Goal: Contribute content: Contribute content

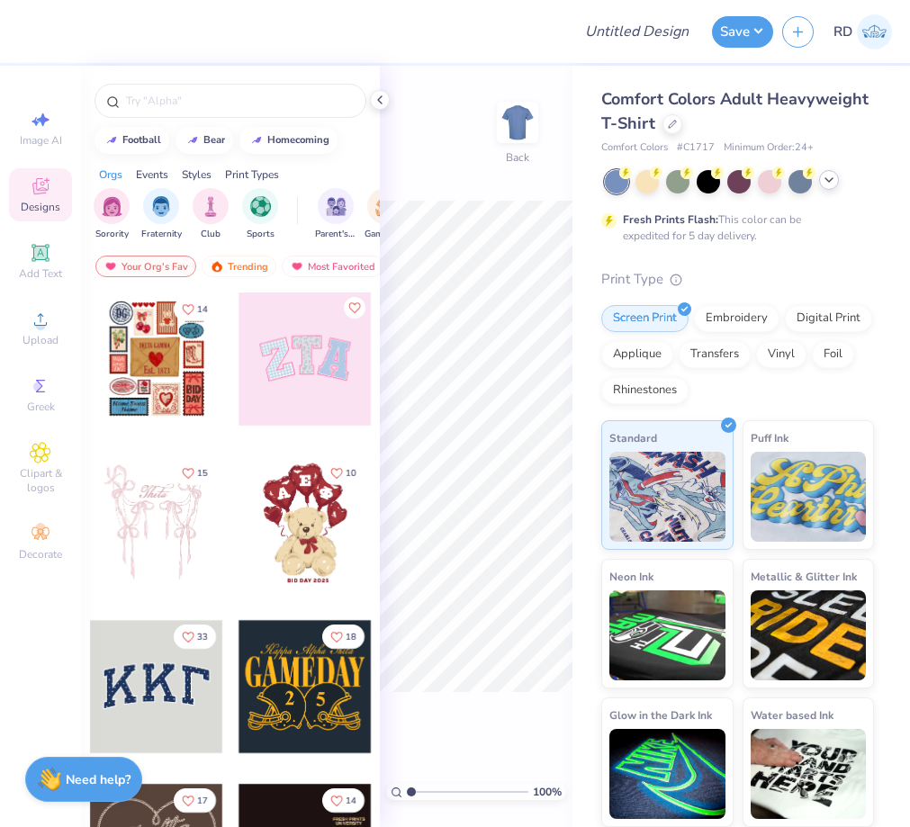
click at [838, 183] on div at bounding box center [829, 180] width 20 height 20
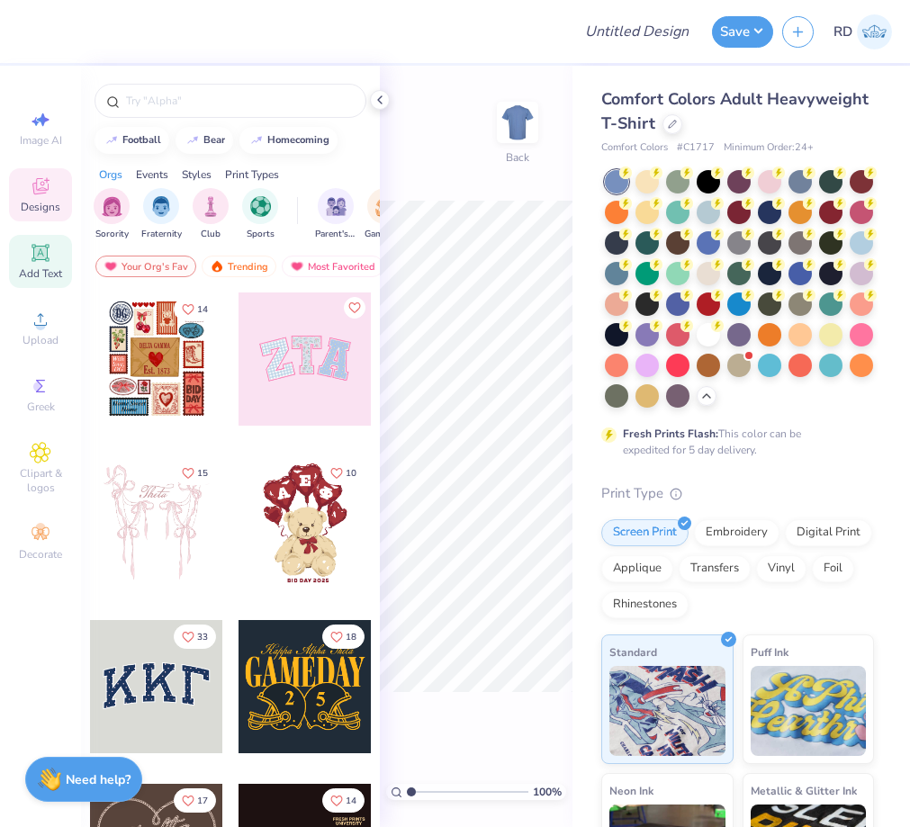
click at [56, 265] on div "Add Text" at bounding box center [40, 261] width 63 height 53
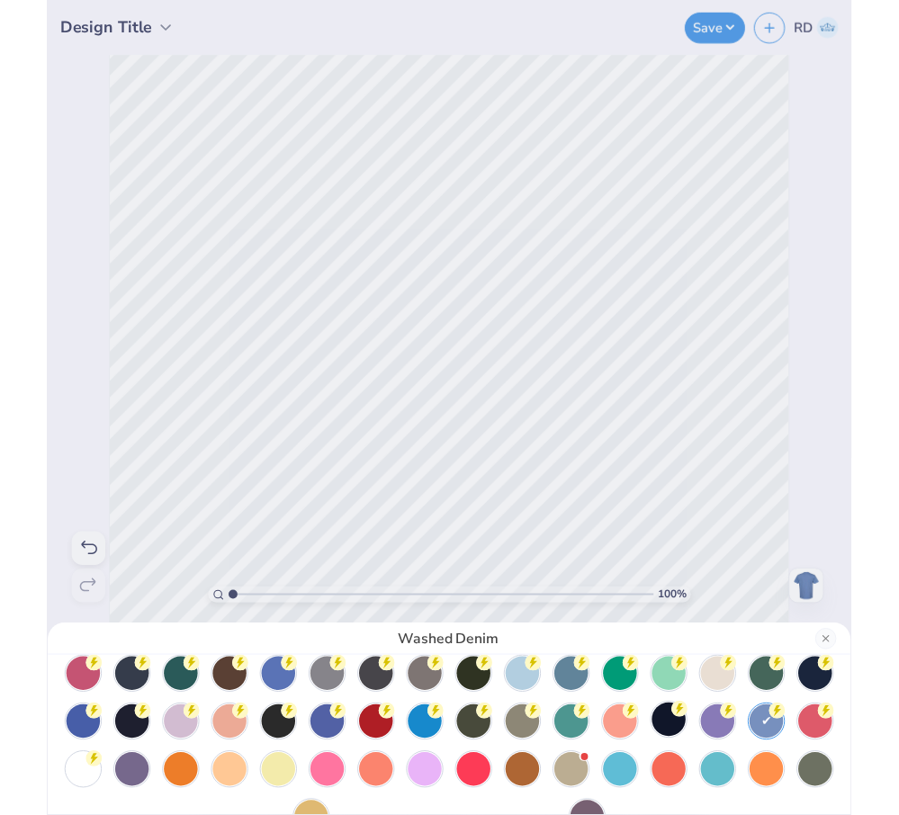
scroll to position [108, 0]
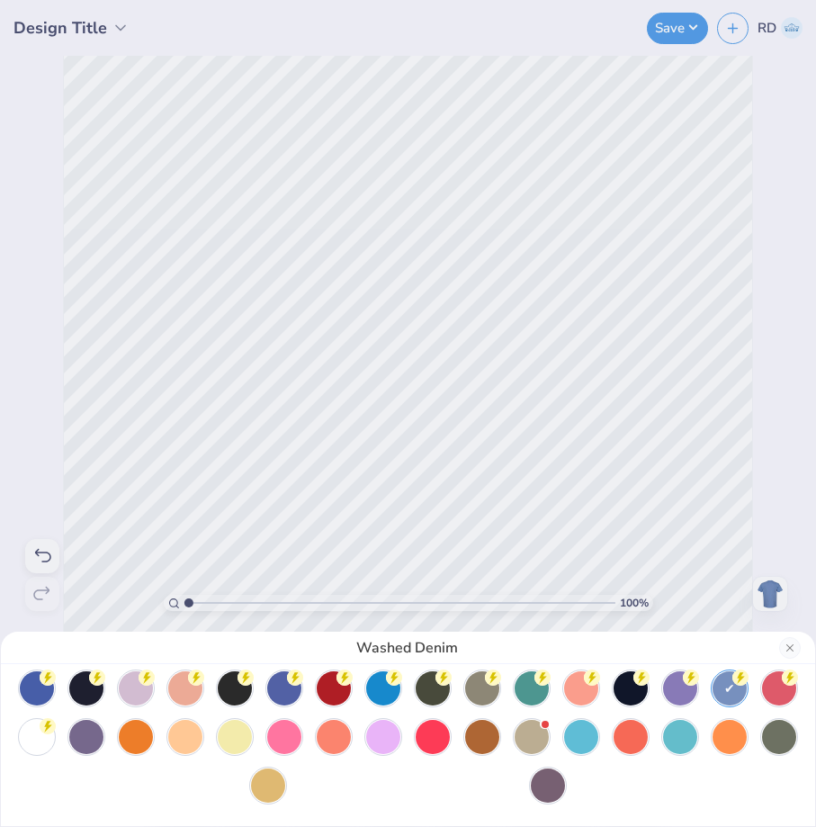
click at [111, 32] on div "Washed Denim" at bounding box center [408, 413] width 816 height 827
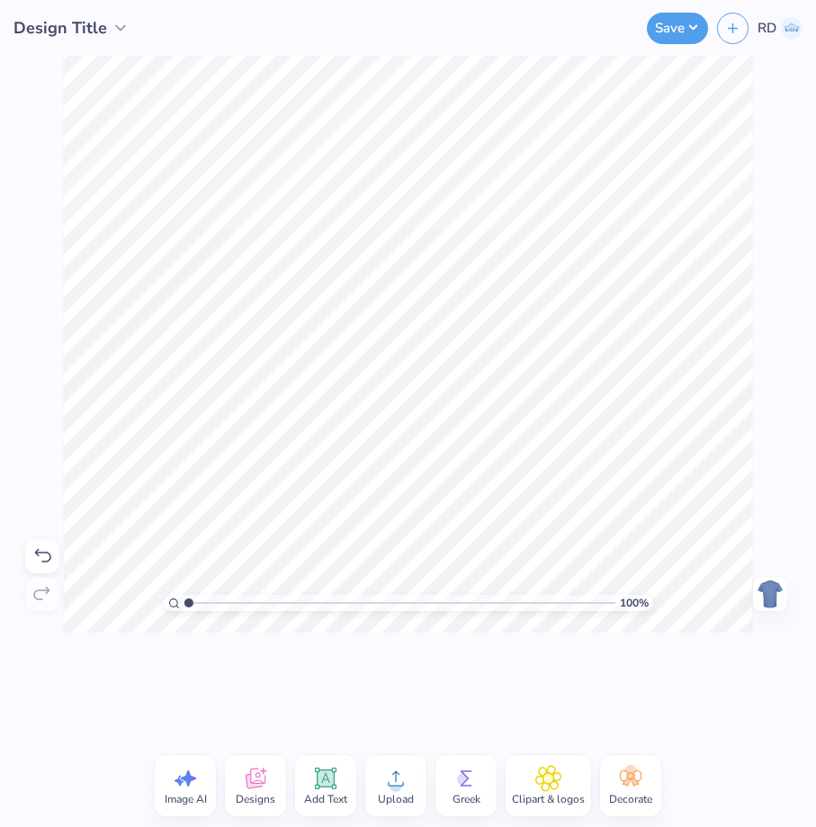
click at [116, 27] on polyline at bounding box center [120, 28] width 9 height 4
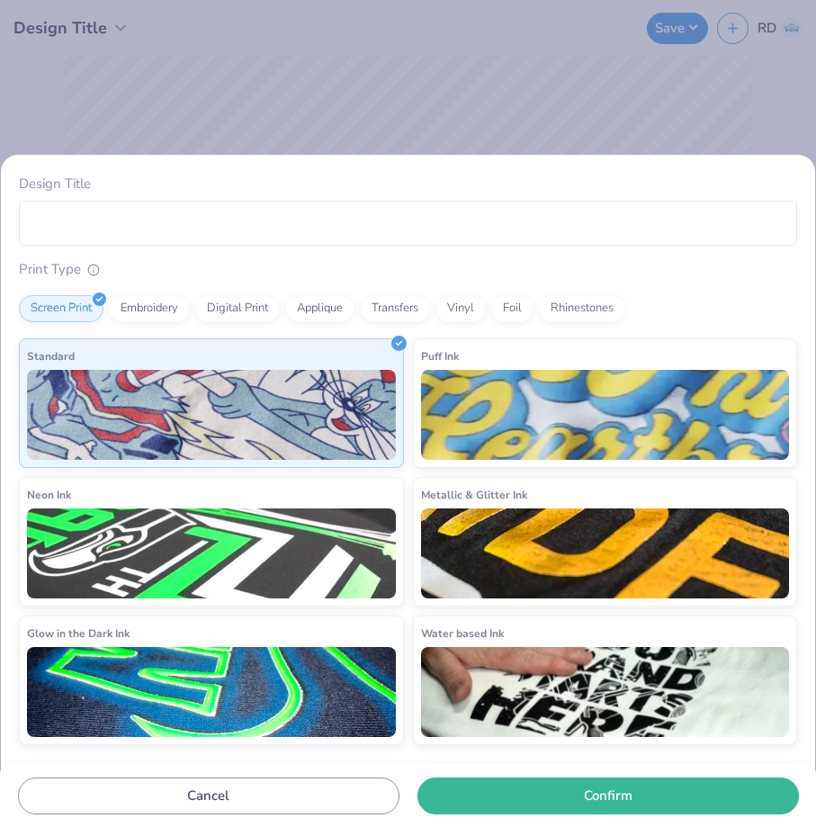
click at [234, 76] on div "Design Title Print Type Screen Print Embroidery Digital Print Applique Transfer…" at bounding box center [408, 413] width 816 height 827
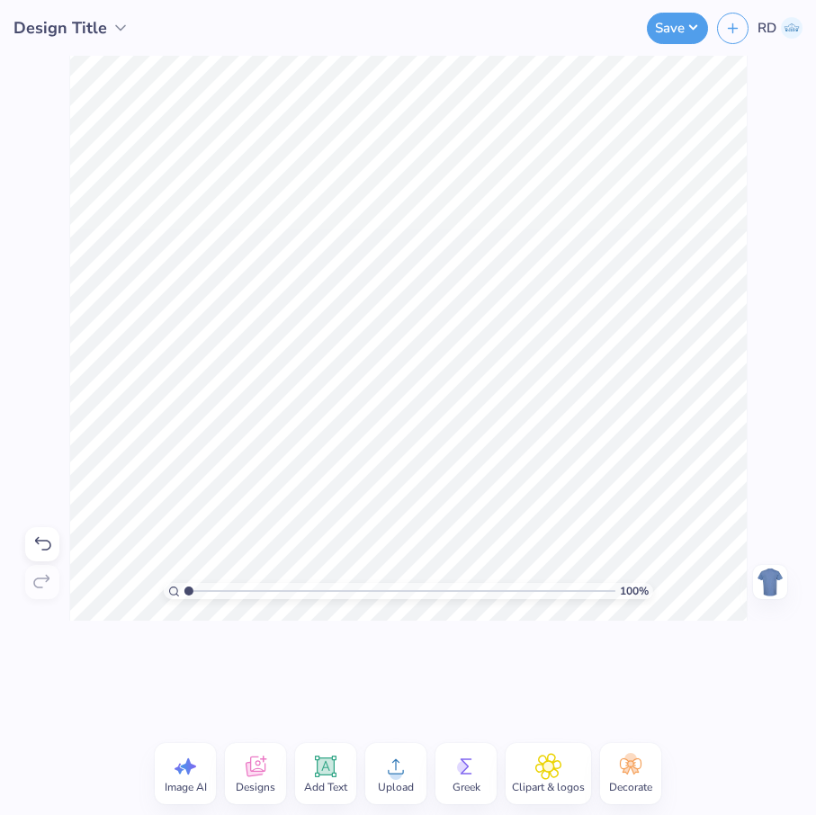
click at [401, 769] on icon at bounding box center [395, 766] width 27 height 27
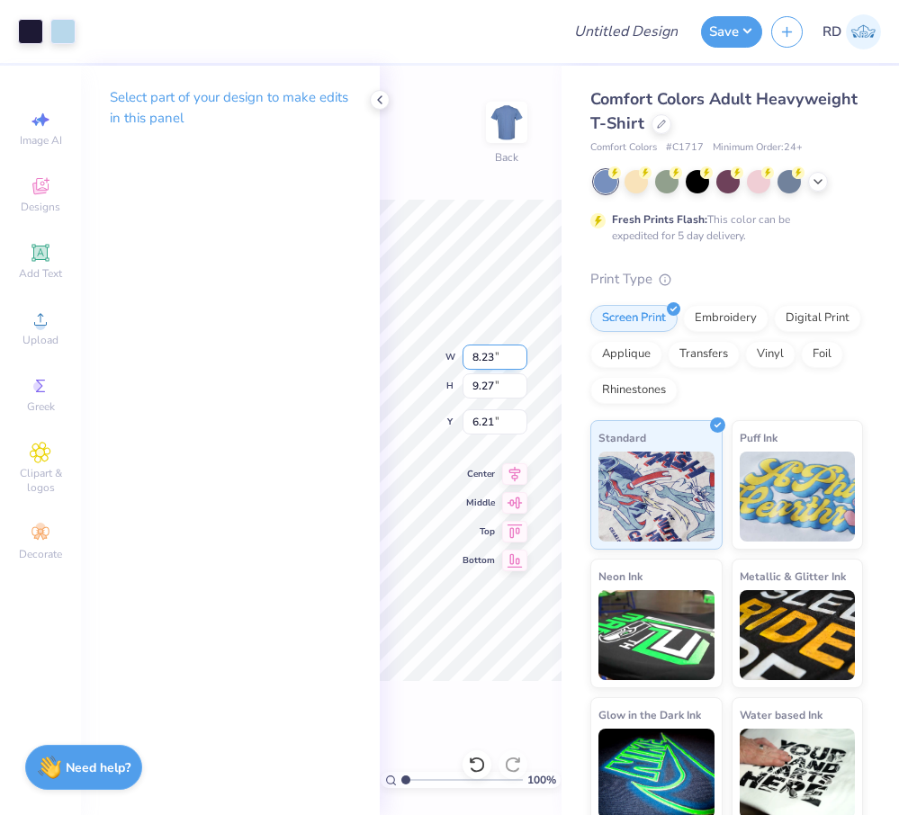
click at [488, 353] on input "8.23" at bounding box center [495, 357] width 65 height 25
paste input "5.350"
type input "5.35"
type input "6.02"
type input "7.84"
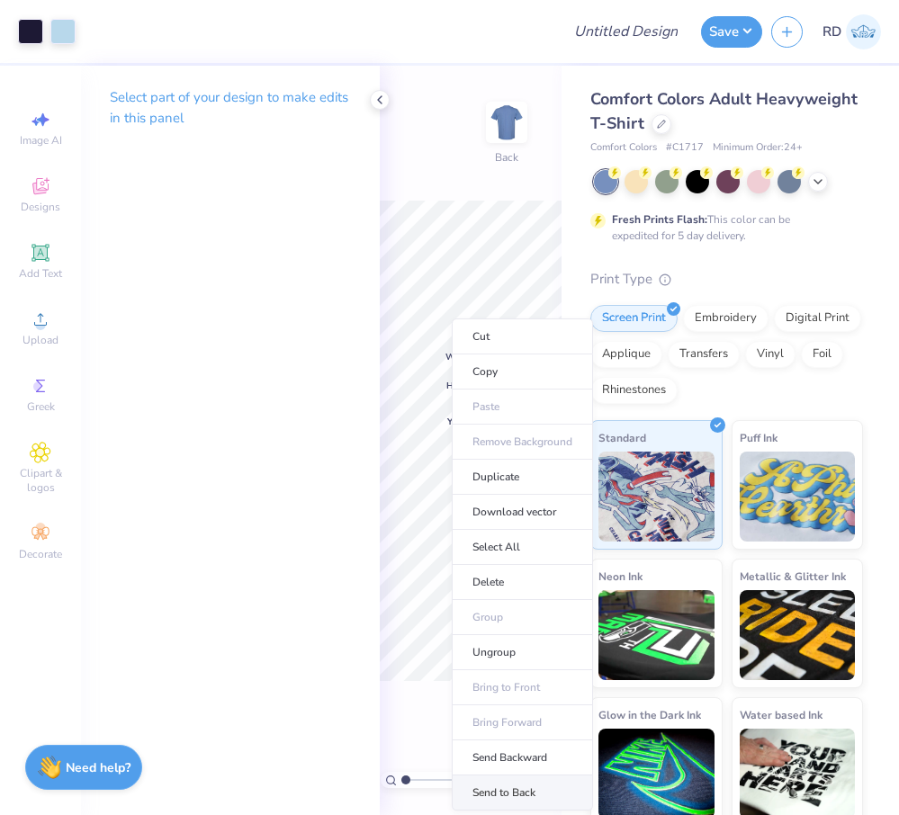
click at [496, 788] on li "Send to Back" at bounding box center [522, 793] width 141 height 35
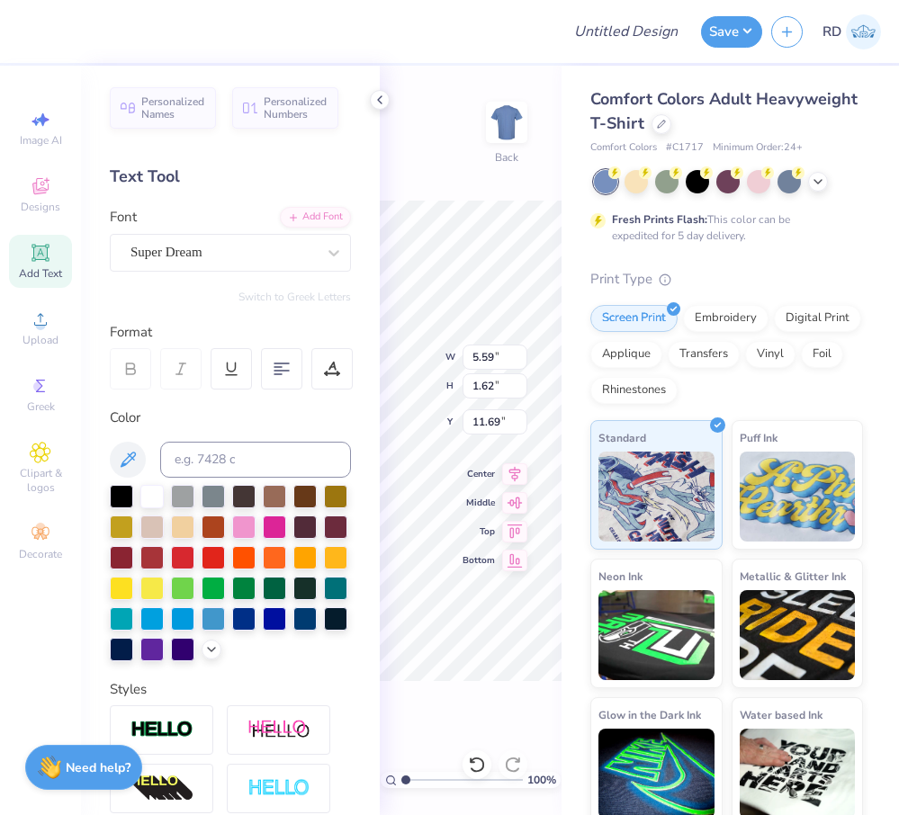
type input "5.35"
type input "6.02"
type input "7.84"
type input "5.59"
type input "1.62"
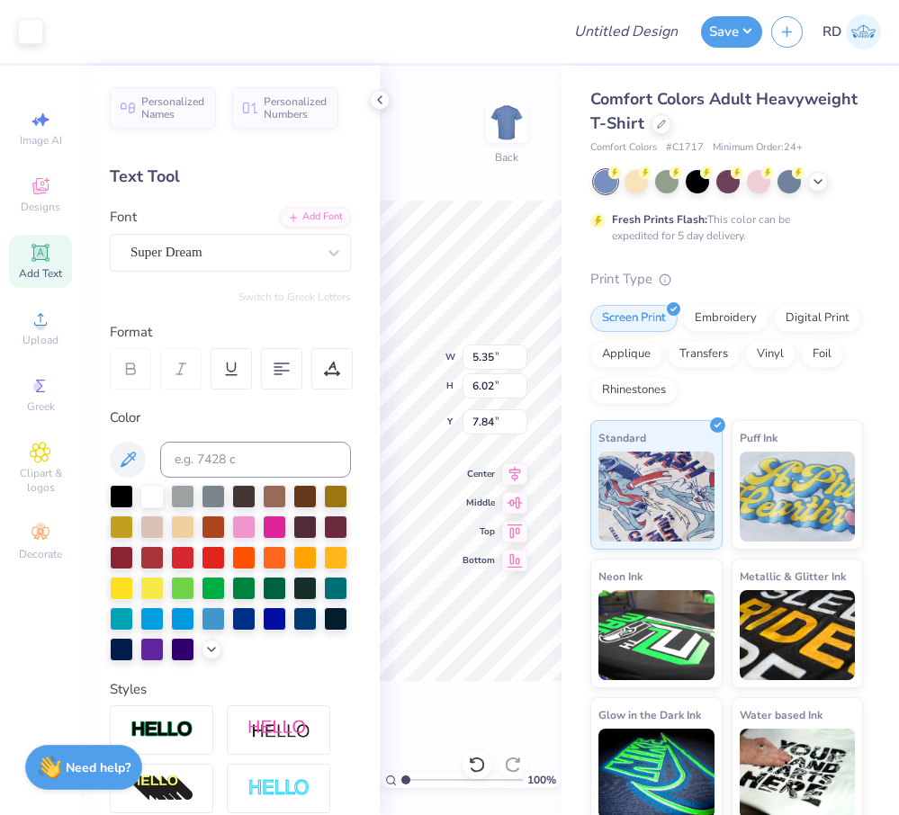
type input "11.69"
click at [216, 456] on input at bounding box center [255, 460] width 191 height 36
type input "5255"
type textarea "Ambassadors"
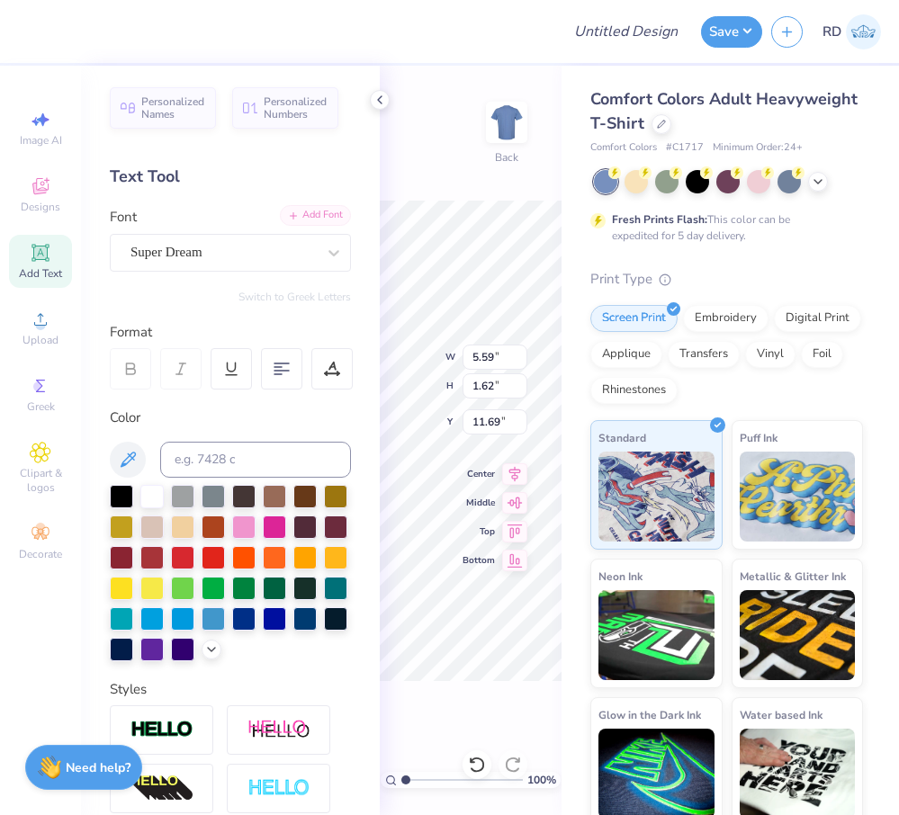
click at [294, 219] on div "Add Font" at bounding box center [315, 215] width 71 height 21
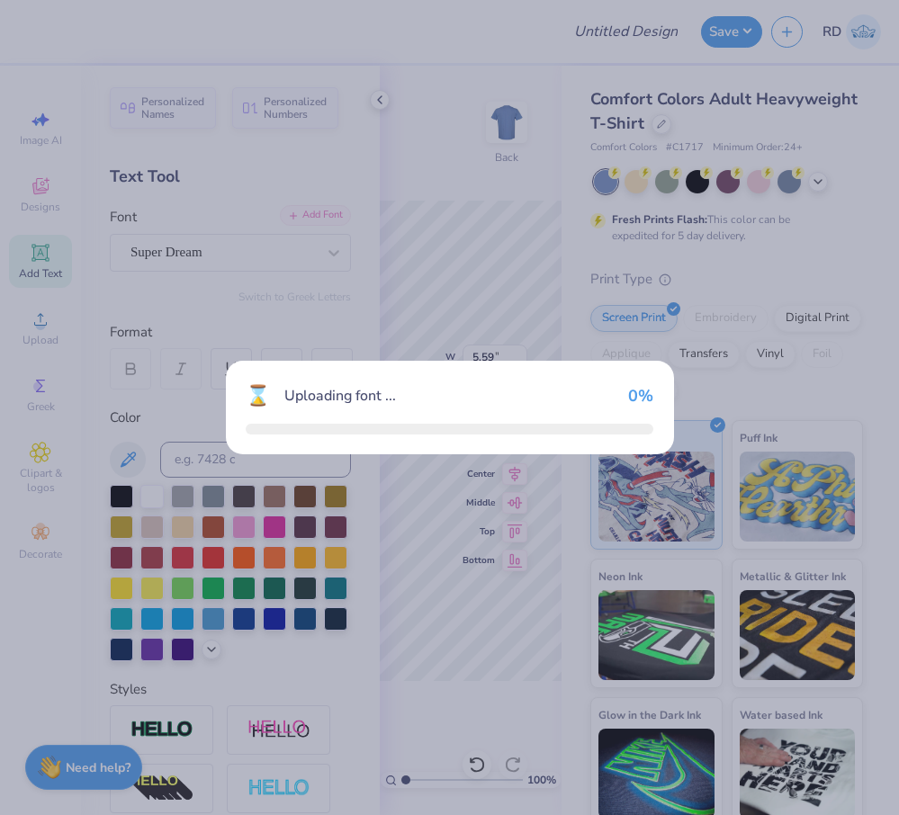
type input "14.17"
type input "1.58"
type input "11.71"
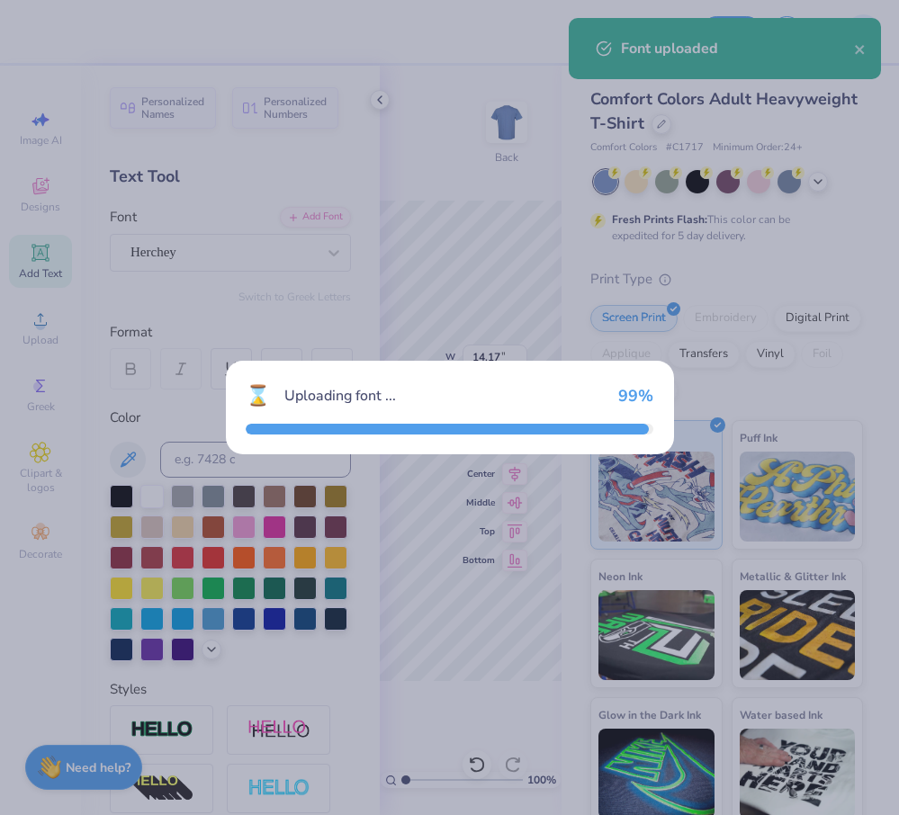
type input "10.09"
type input "1.66"
type input "11.67"
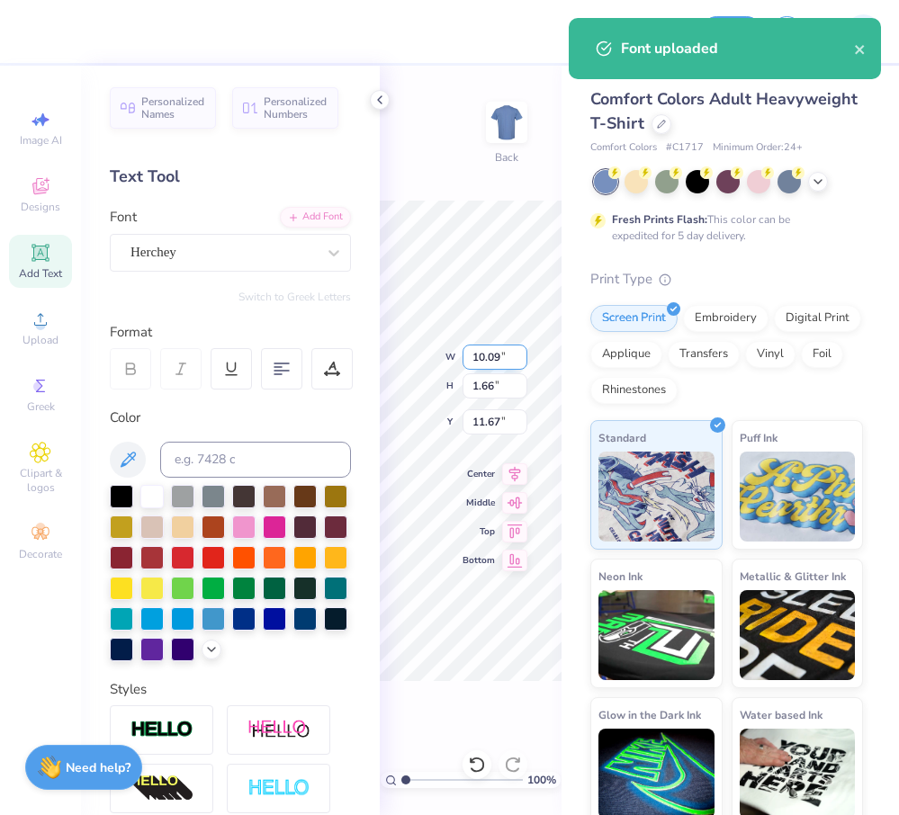
click at [490, 360] on input "10.09" at bounding box center [495, 357] width 65 height 25
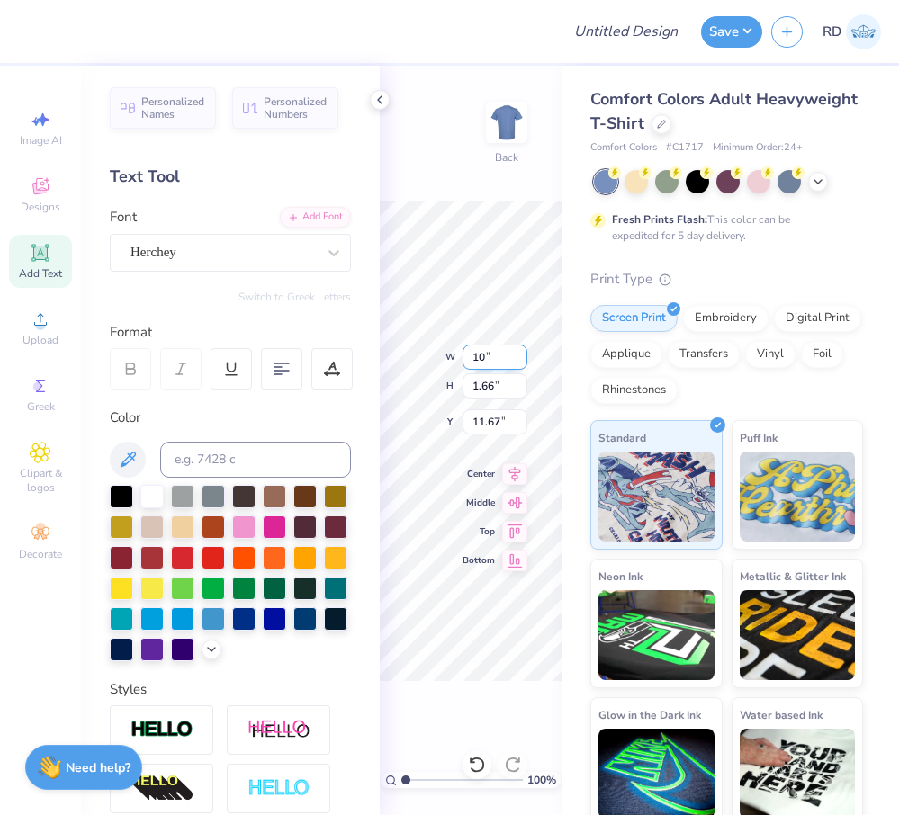
type input "10.00"
type input "1.64"
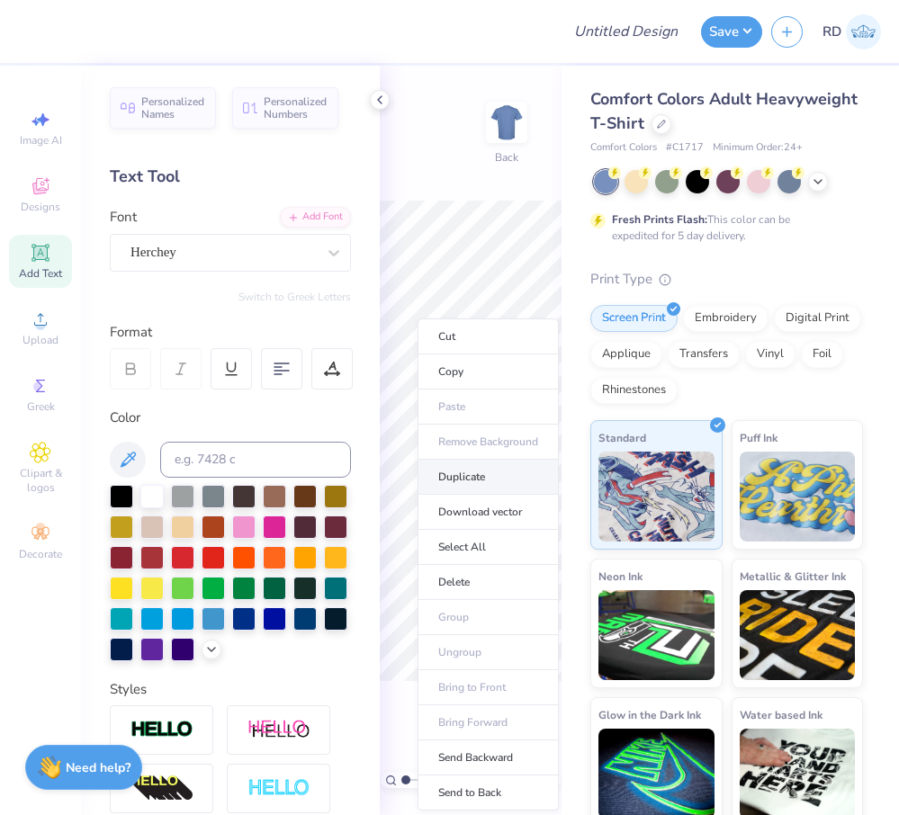
click at [447, 472] on li "Duplicate" at bounding box center [488, 477] width 141 height 35
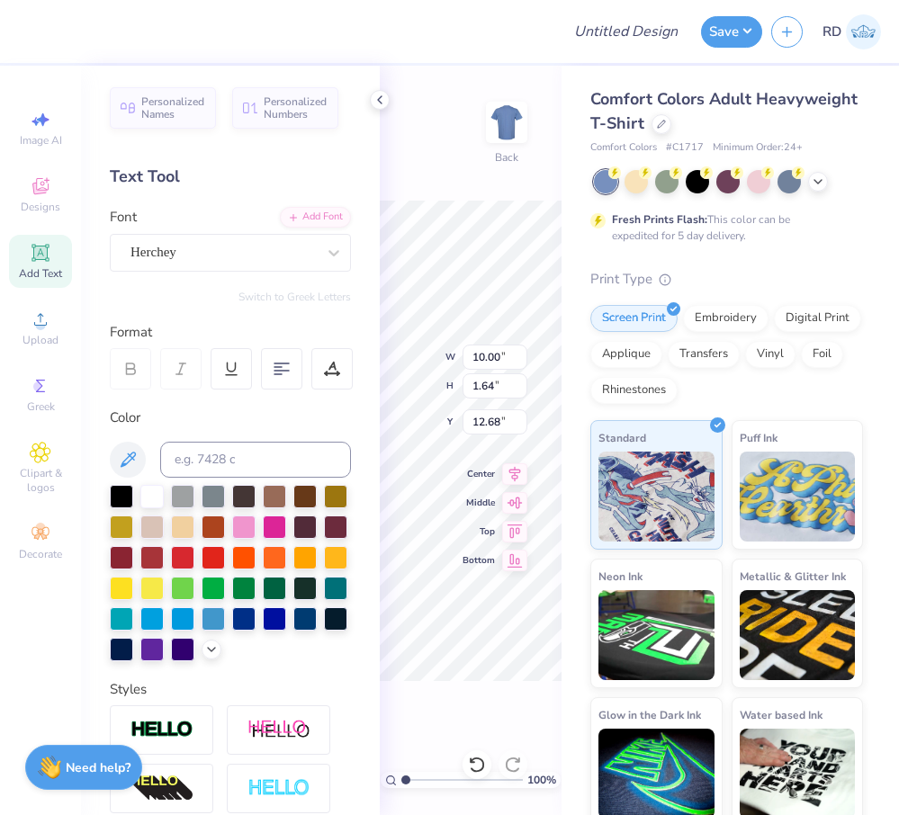
type input "15.98"
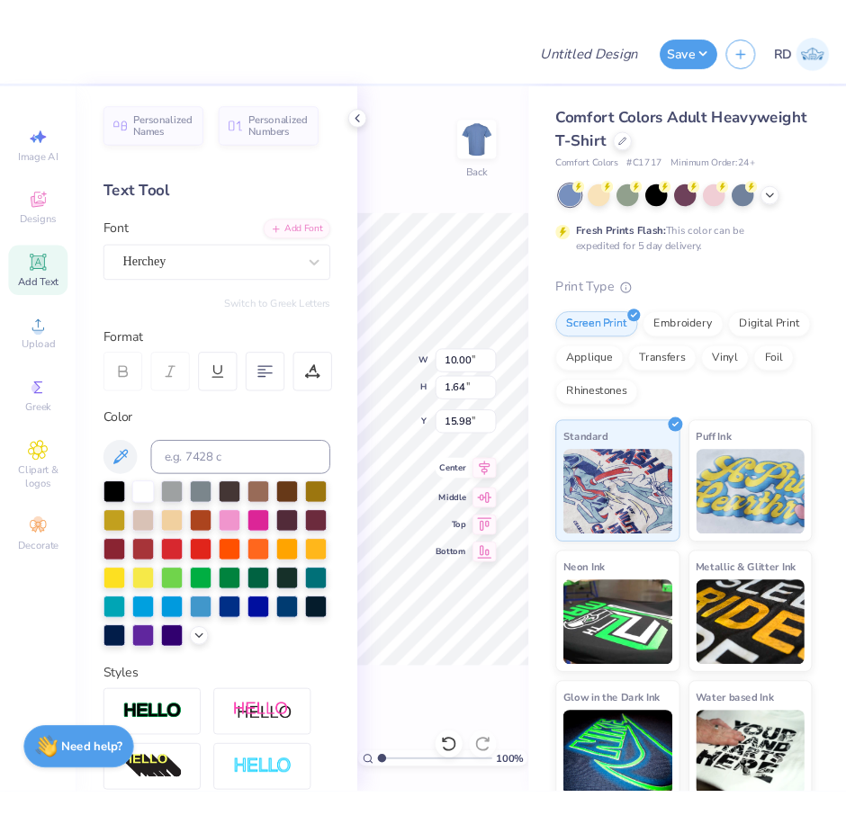
scroll to position [0, 4]
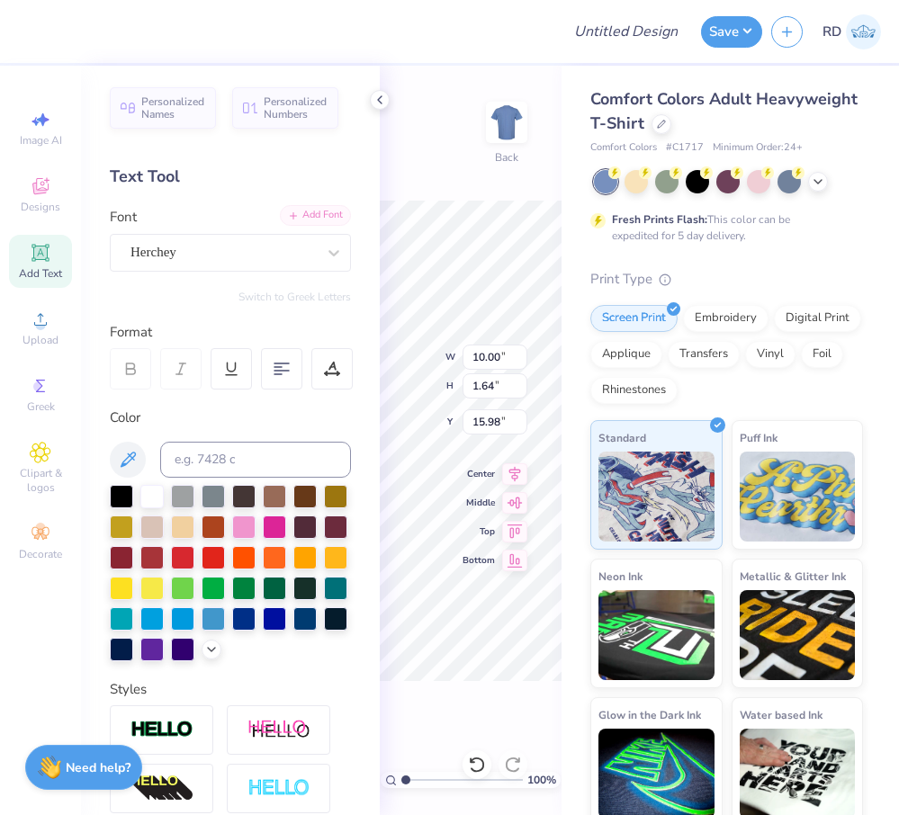
type textarea "Campus"
click at [306, 216] on div "Add Font" at bounding box center [315, 215] width 71 height 21
type input "5.79"
type input "2.01"
type input "15.80"
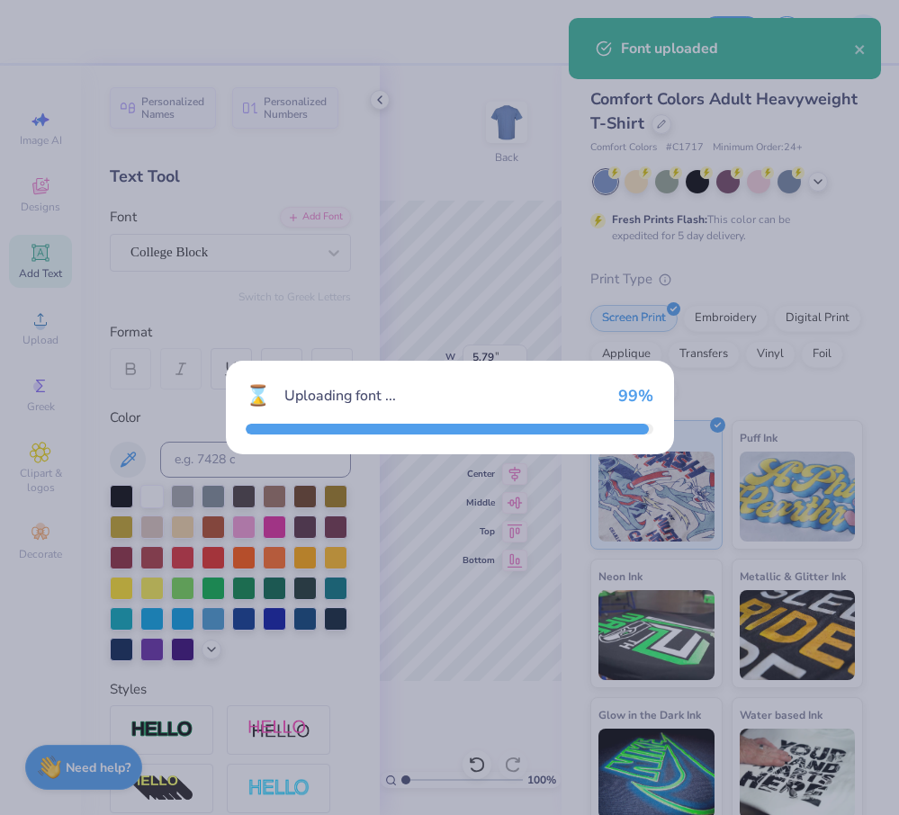
type input "7.71"
type input "1.79"
type input "15.91"
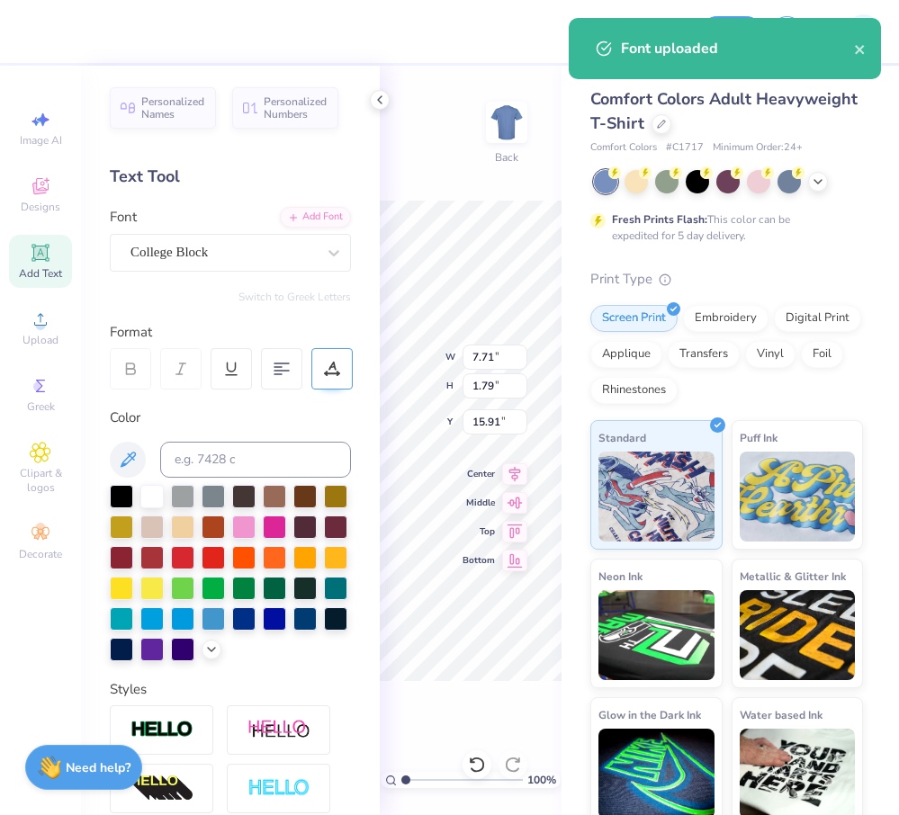
click at [321, 363] on div at bounding box center [331, 368] width 41 height 41
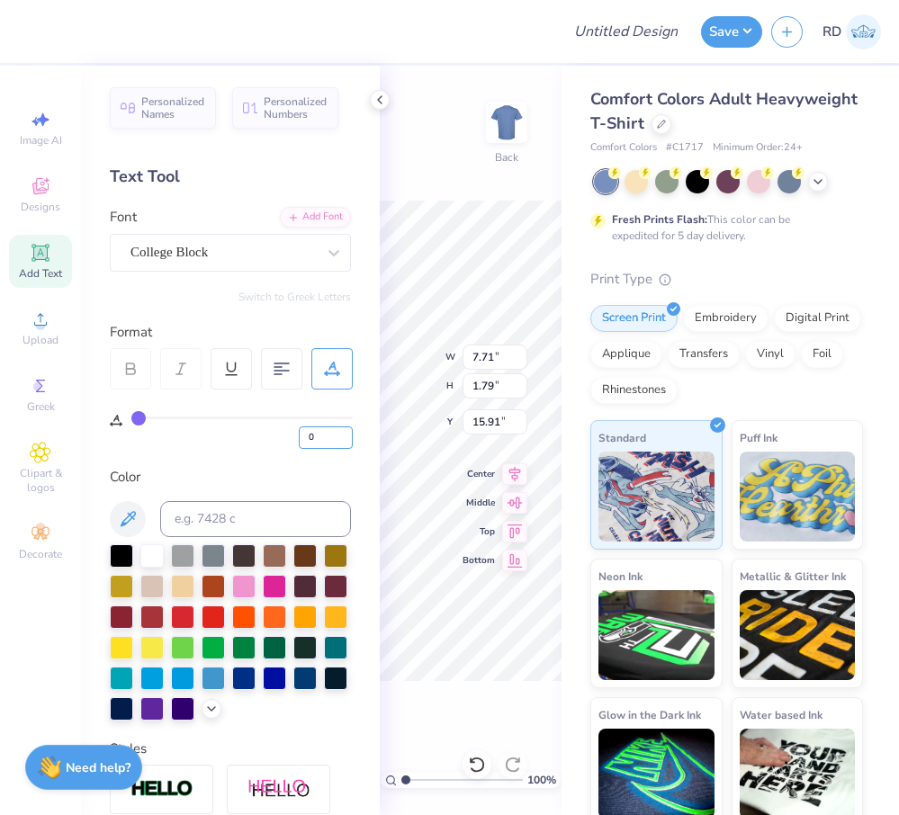
drag, startPoint x: 328, startPoint y: 437, endPoint x: 223, endPoint y: 423, distance: 106.3
click at [299, 431] on input "0" at bounding box center [326, 438] width 54 height 22
type input "5"
click at [495, 362] on input "8.28" at bounding box center [495, 357] width 65 height 25
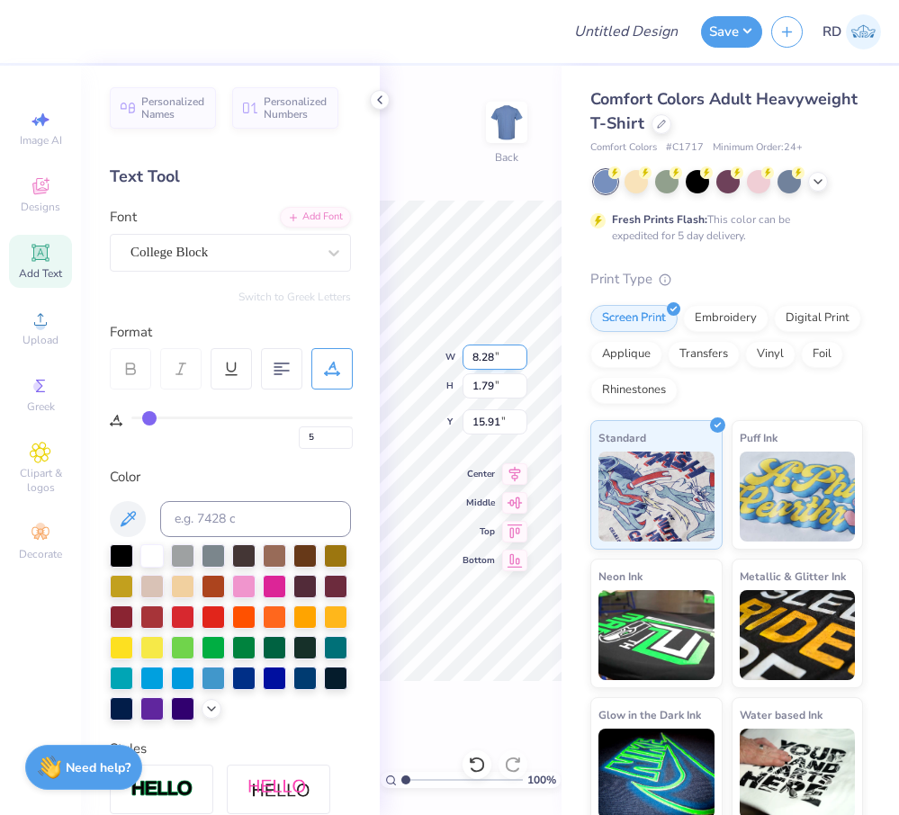
paste input "3.877"
type input "3.88"
type input "0.84"
type input "16.39"
drag, startPoint x: 422, startPoint y: 784, endPoint x: 434, endPoint y: 749, distance: 37.0
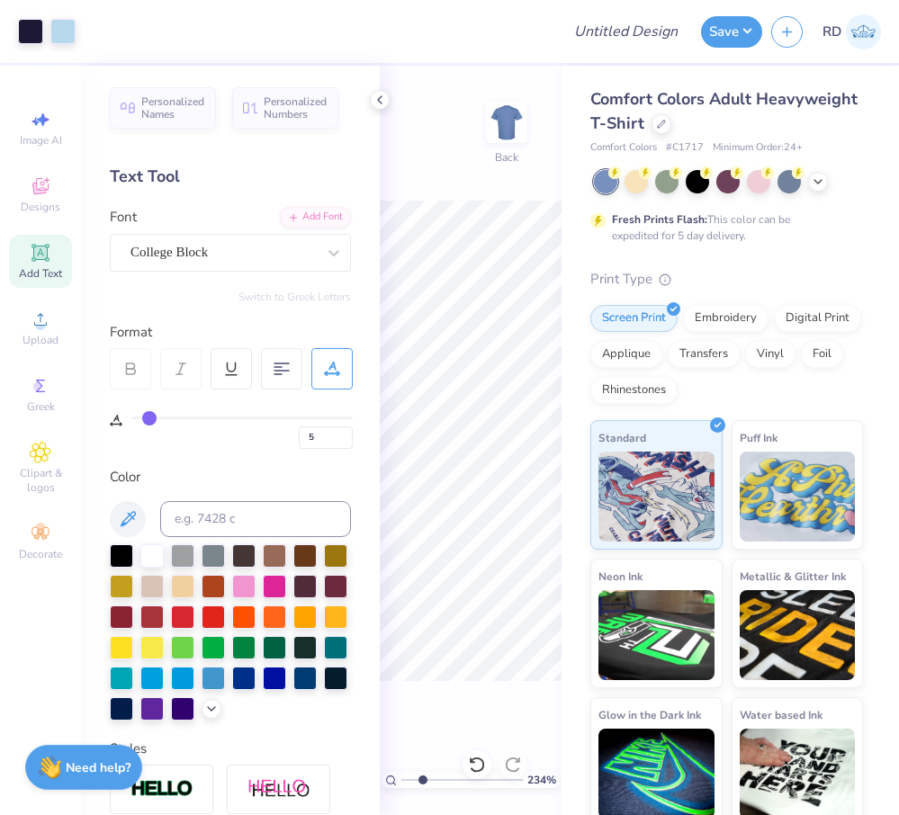
type input "2.42"
click at [423, 784] on input "range" at bounding box center [461, 780] width 121 height 16
type input "7.70"
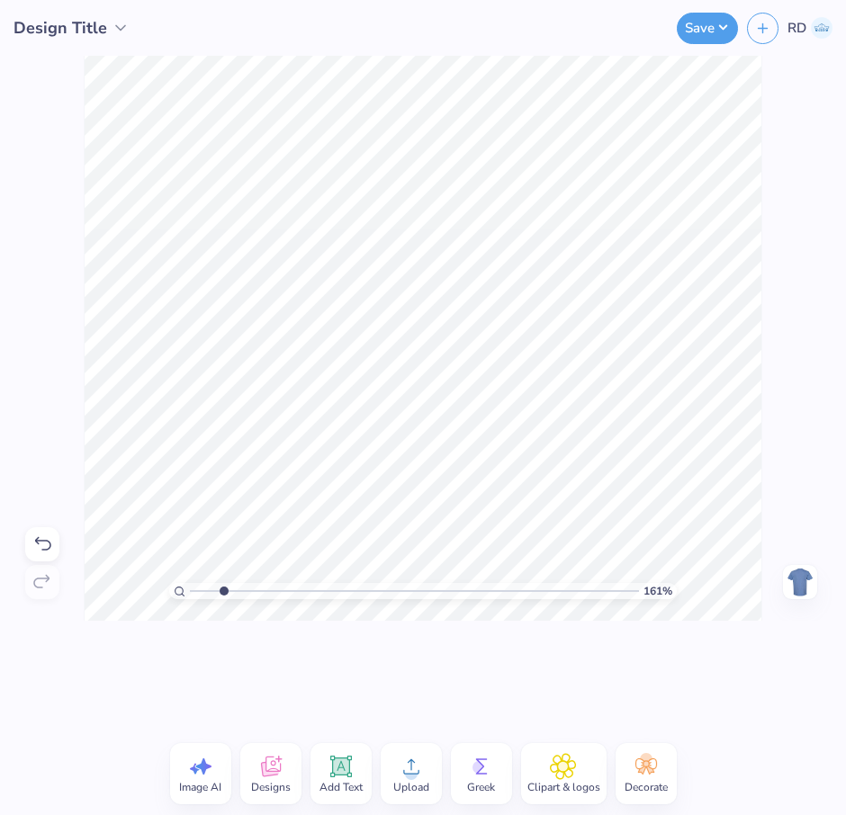
drag, startPoint x: 191, startPoint y: 589, endPoint x: 224, endPoint y: 590, distance: 33.3
click at [224, 590] on input "range" at bounding box center [414, 591] width 449 height 16
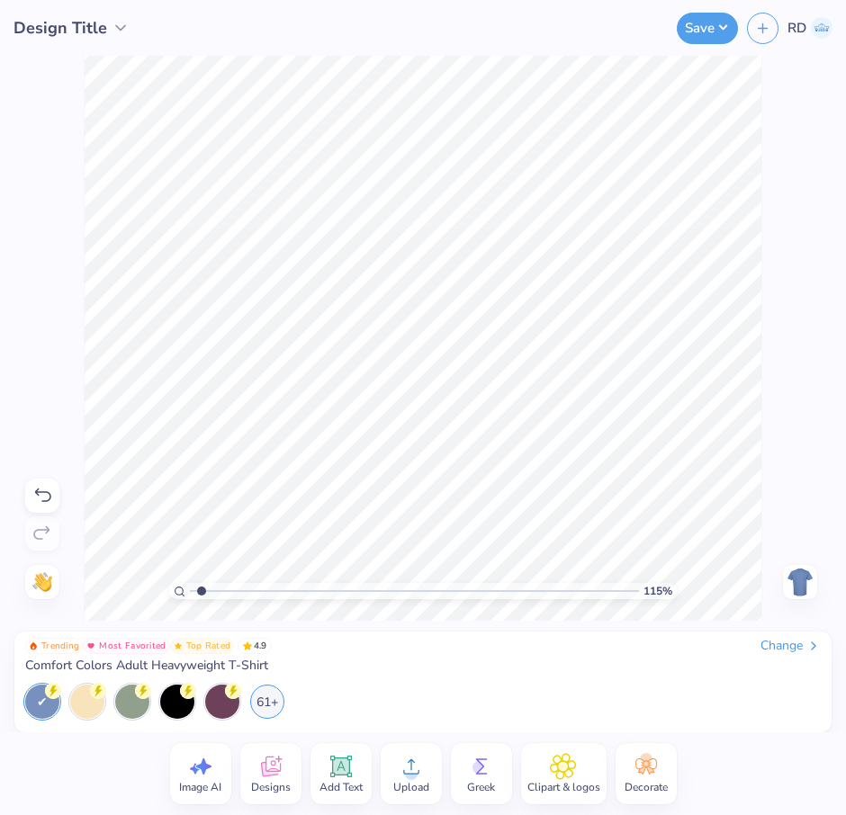
click at [202, 594] on input "range" at bounding box center [414, 591] width 449 height 16
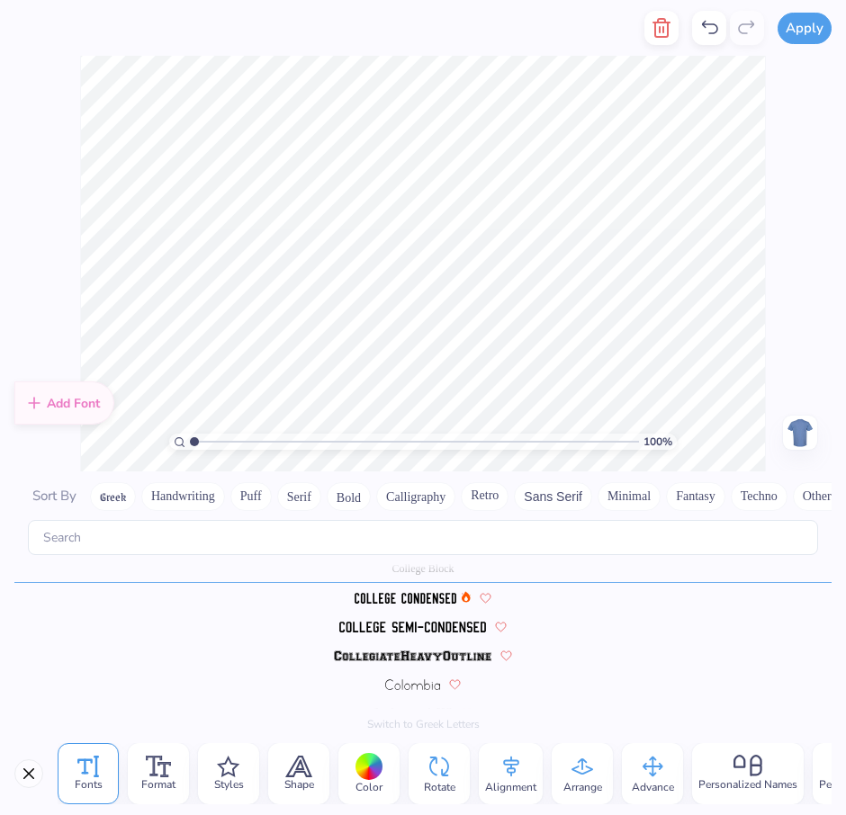
scroll to position [2114, 0]
drag, startPoint x: 392, startPoint y: 437, endPoint x: 298, endPoint y: 437, distance: 94.5
click at [295, 441] on input "range" at bounding box center [414, 442] width 449 height 16
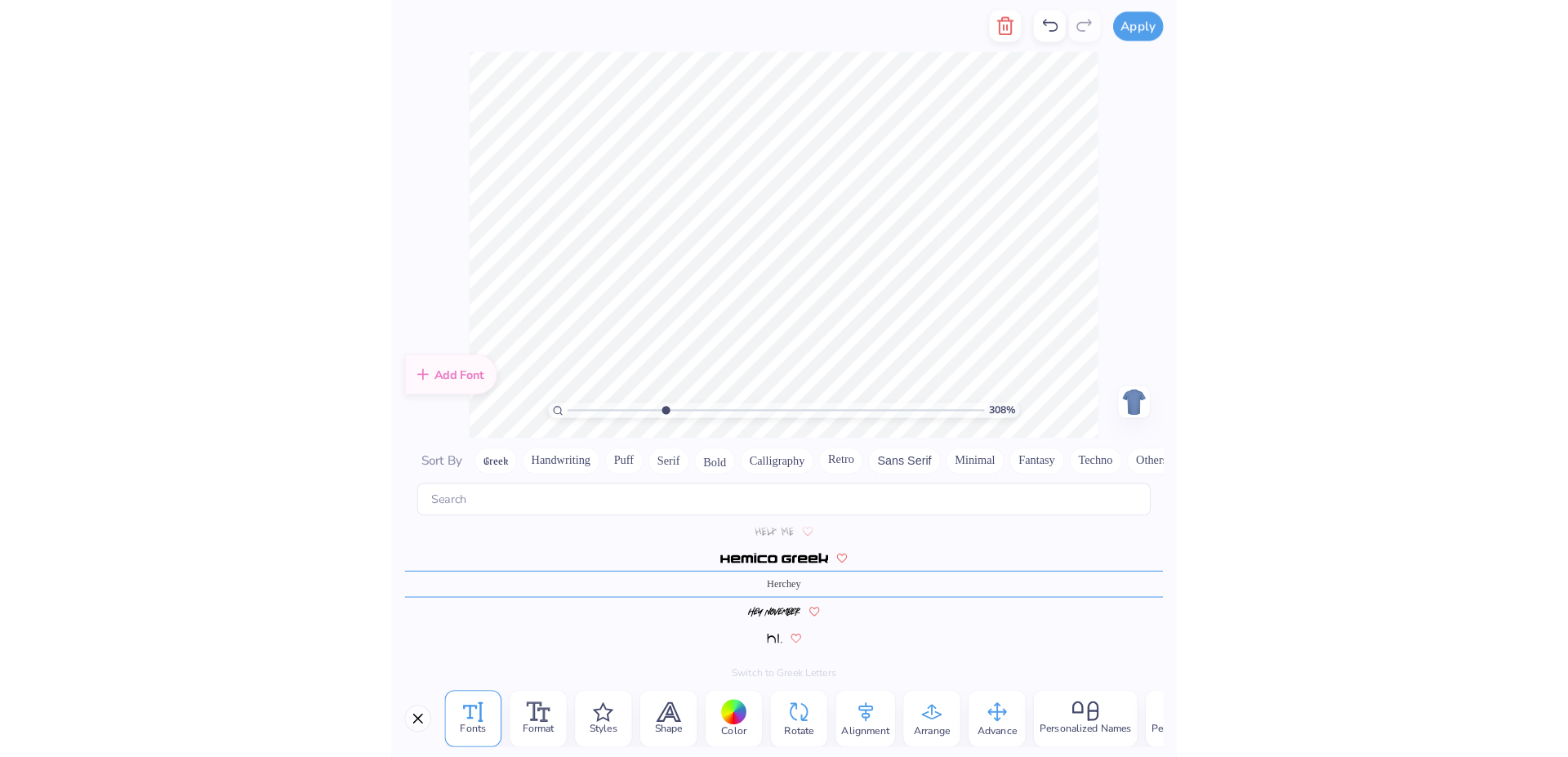
scroll to position [3589, 0]
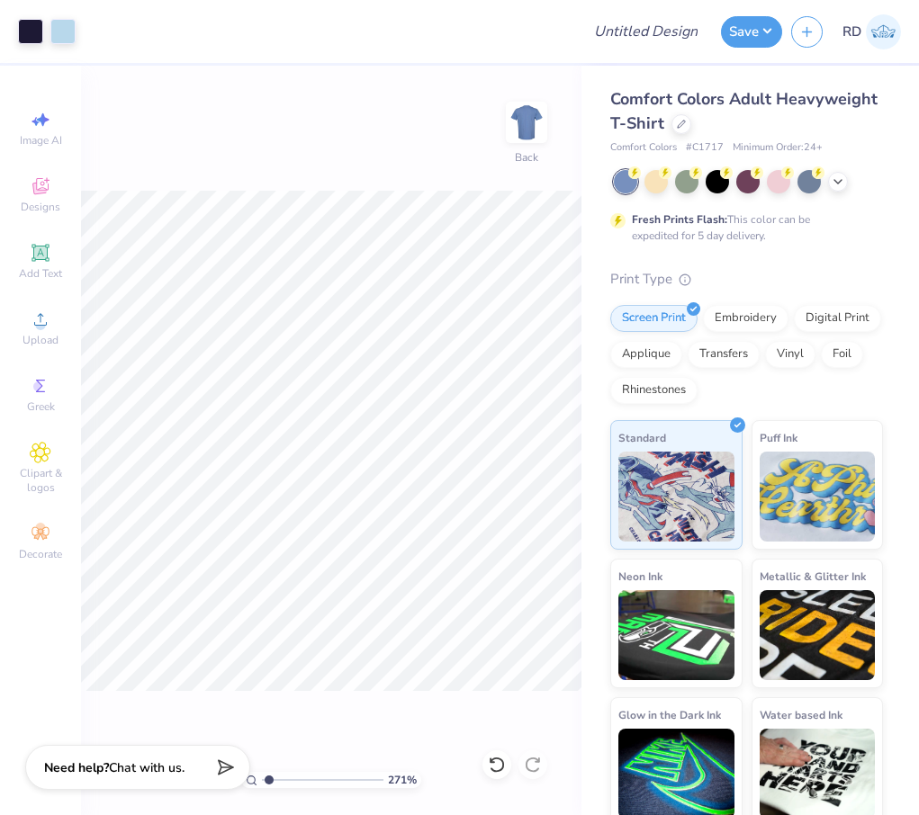
type input "1"
drag, startPoint x: 274, startPoint y: 782, endPoint x: 223, endPoint y: 785, distance: 51.4
click at [262, 785] on input "range" at bounding box center [322, 780] width 121 height 16
click at [515, 418] on input "7.68" at bounding box center [514, 421] width 65 height 25
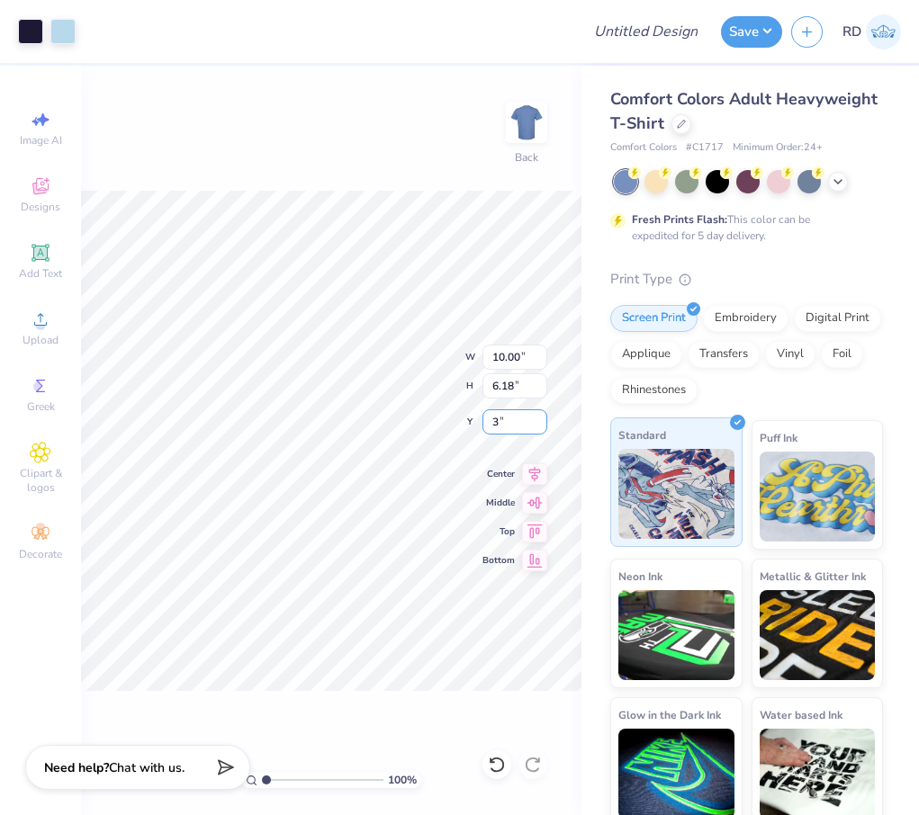
type input "3.00"
click at [542, 476] on icon at bounding box center [534, 472] width 25 height 22
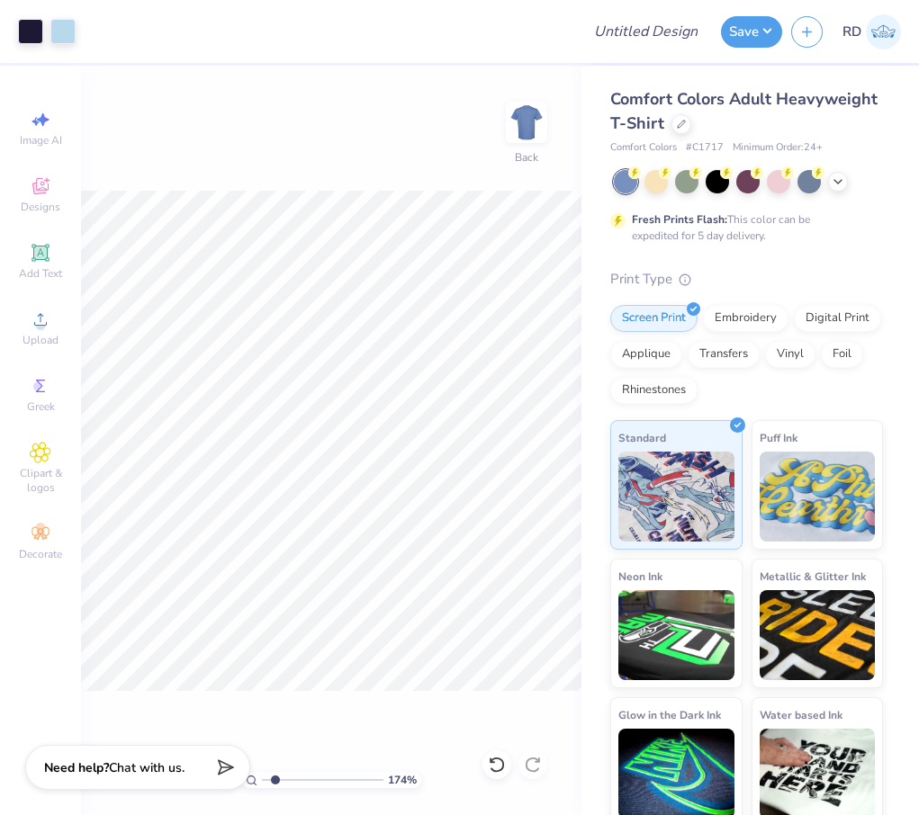
drag, startPoint x: 275, startPoint y: 779, endPoint x: 301, endPoint y: 699, distance: 84.0
click at [278, 774] on input "range" at bounding box center [322, 780] width 121 height 16
drag, startPoint x: 275, startPoint y: 778, endPoint x: 296, endPoint y: 776, distance: 20.9
click at [296, 776] on input "range" at bounding box center [322, 780] width 121 height 16
type input "3.46"
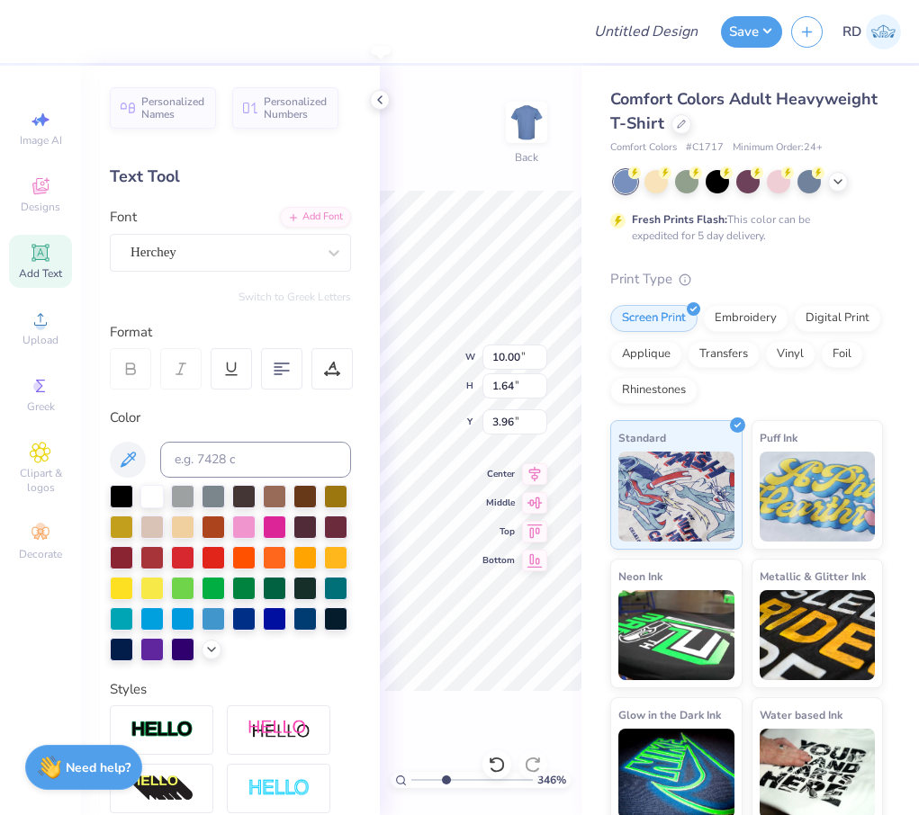
type input "3.84"
click at [486, 732] on div "346 % Back W 10.00 10.00 " H 1.64 1.64 " Y 3.84 3.84 " Center Middle Top Bottom" at bounding box center [481, 441] width 202 height 750
drag, startPoint x: 454, startPoint y: 777, endPoint x: 483, endPoint y: 779, distance: 29.8
click at [483, 779] on input "range" at bounding box center [471, 780] width 121 height 16
type input "6.59"
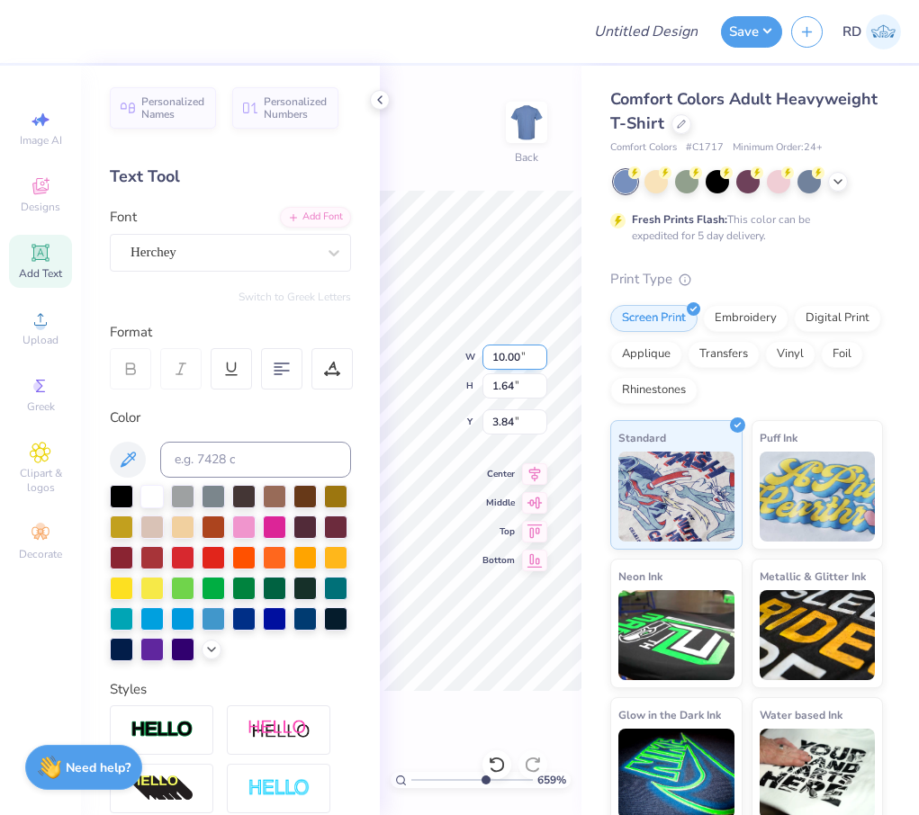
click at [496, 350] on div "659 % Back W 10.00 10.00 " H 1.64 1.64 " Y 3.84 3.84 " Center Middle Top Bottom" at bounding box center [481, 441] width 202 height 750
type input "3.90"
drag, startPoint x: 471, startPoint y: 780, endPoint x: 436, endPoint y: 783, distance: 34.3
click at [436, 783] on input "range" at bounding box center [471, 780] width 121 height 16
click at [481, 713] on div "271 % Back" at bounding box center [481, 441] width 202 height 750
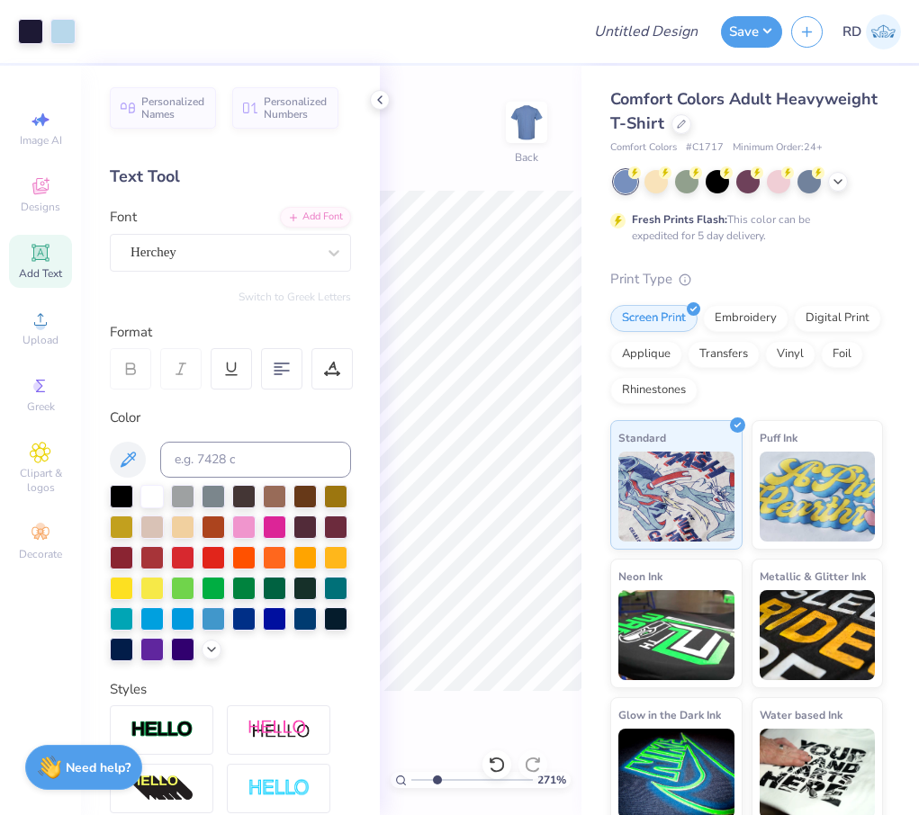
click at [521, 524] on div "271 % Back" at bounding box center [481, 441] width 202 height 750
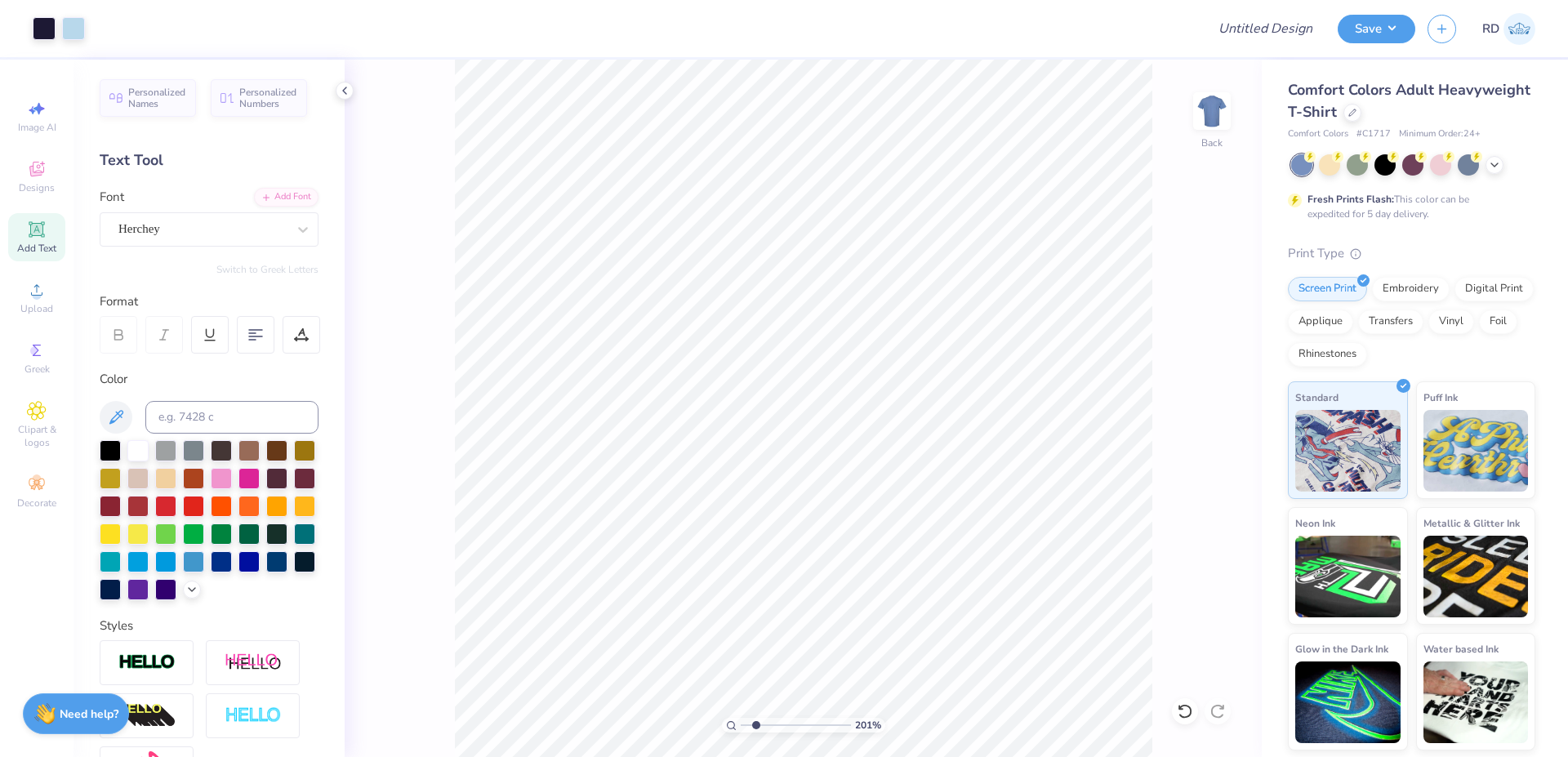
click at [755, 726] on input "range" at bounding box center [795, 725] width 110 height 15
type input "2.01"
click at [1220, 437] on icon at bounding box center [1220, 436] width 11 height 14
click at [1228, 437] on icon at bounding box center [1219, 437] width 23 height 20
type input "10.00"
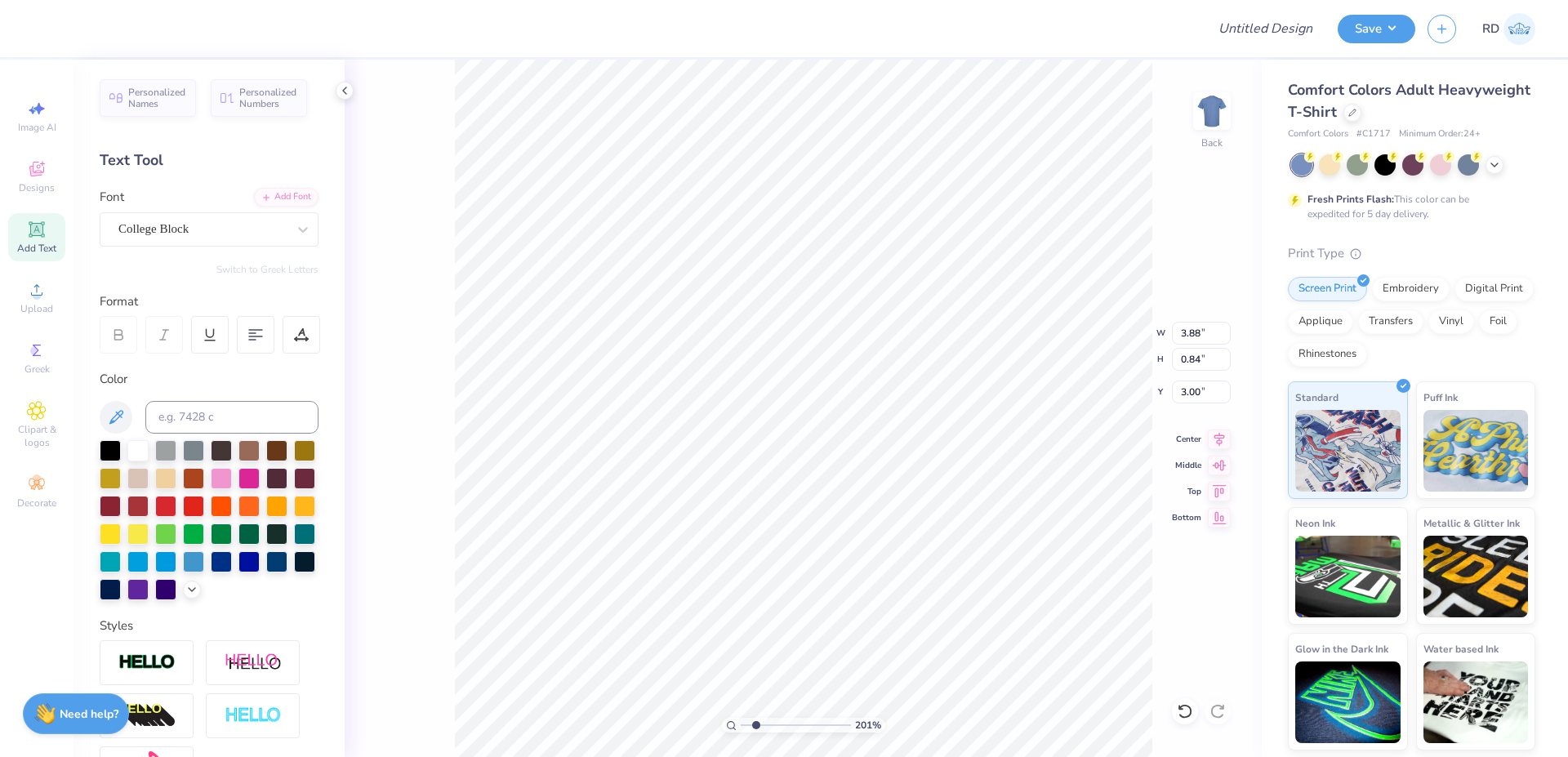
type input "1.64"
type input "3.90"
click at [1223, 437] on icon at bounding box center [1219, 437] width 23 height 20
type input "5.35"
type input "6.02"
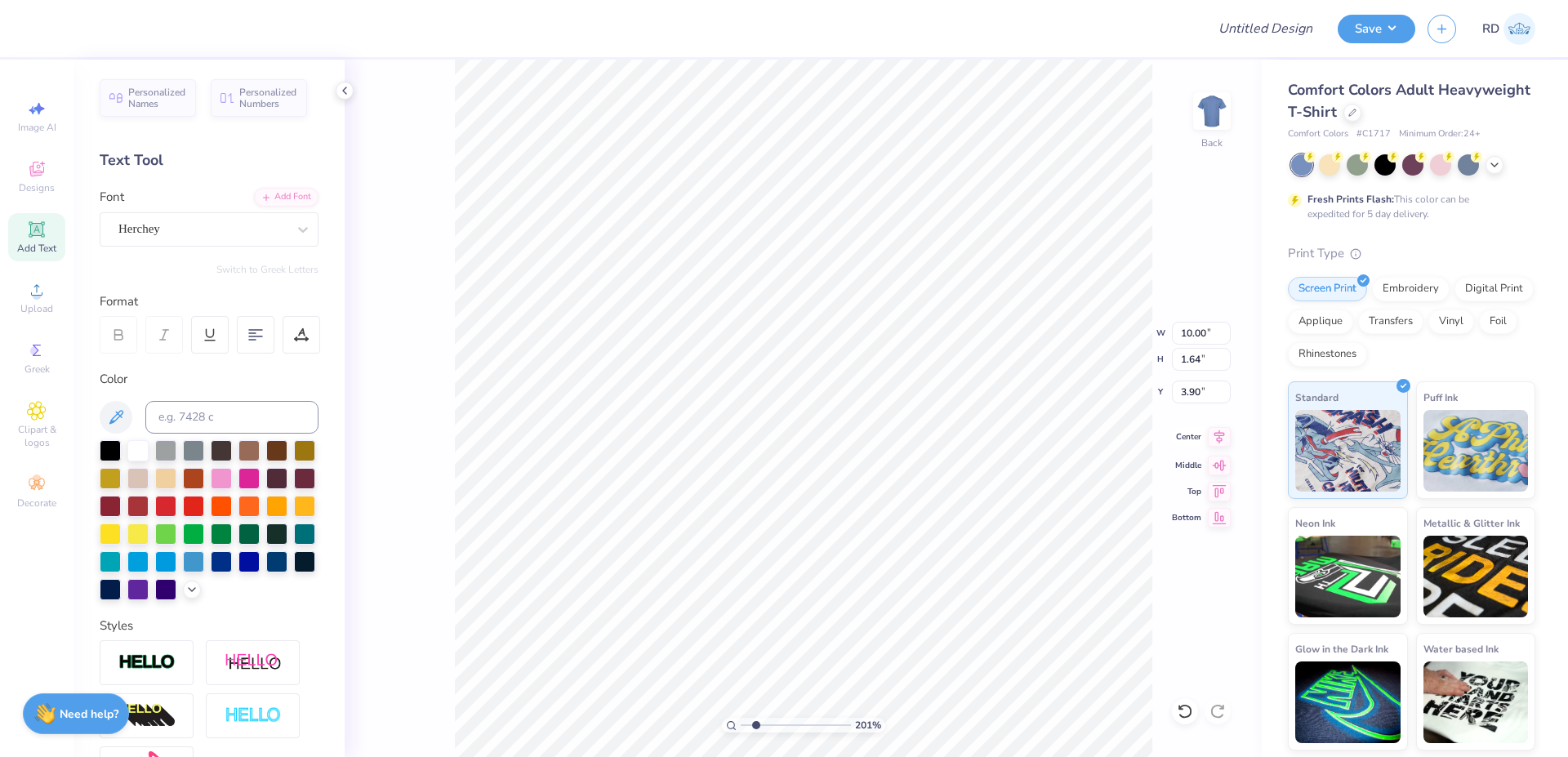
type input "3.16"
click at [1220, 431] on icon at bounding box center [1219, 437] width 23 height 20
drag, startPoint x: 750, startPoint y: 727, endPoint x: 698, endPoint y: 730, distance: 52.1
type input "1"
click at [740, 730] on input "range" at bounding box center [795, 725] width 110 height 15
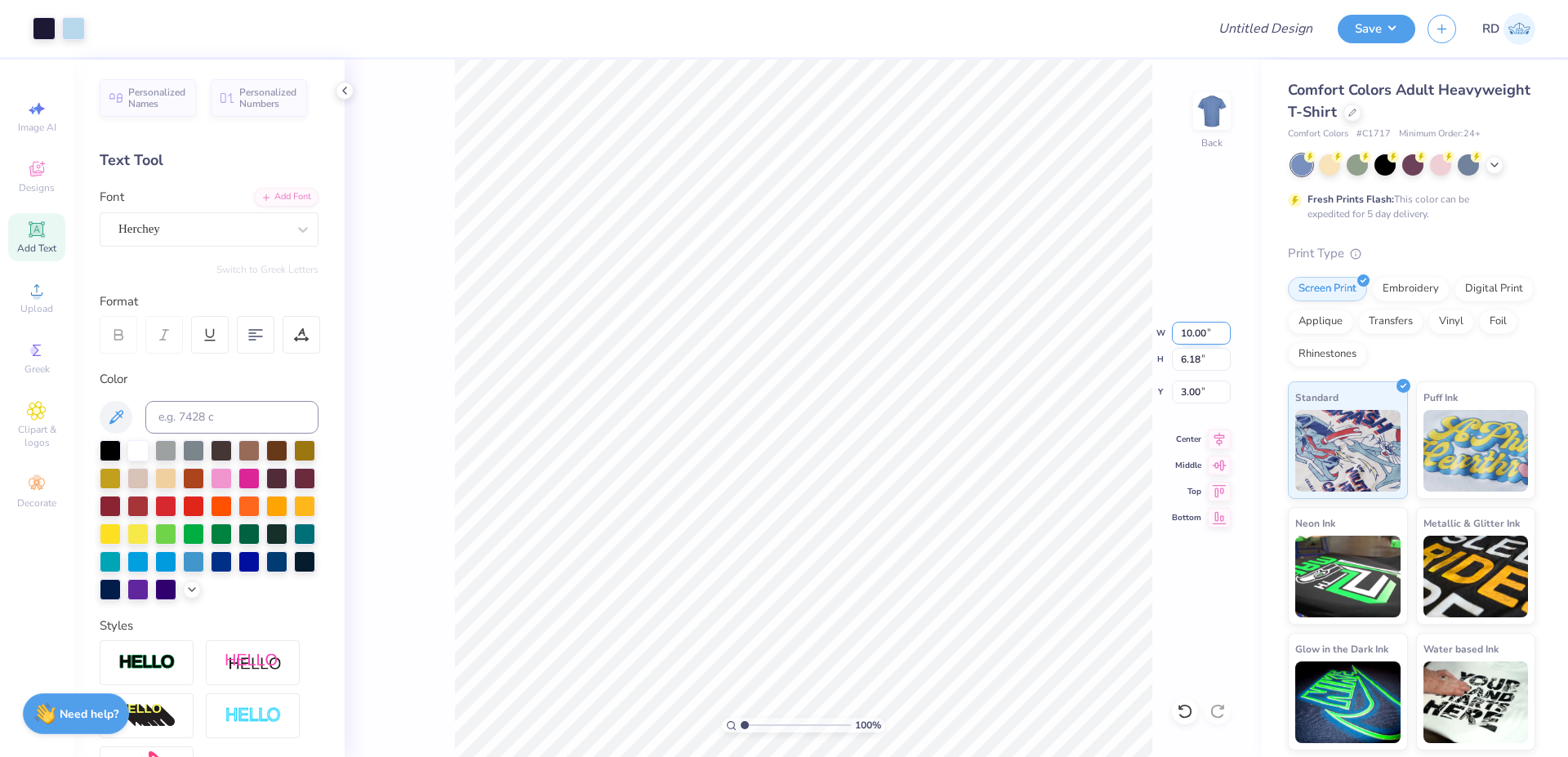
click at [1199, 336] on input "10.00" at bounding box center [1200, 333] width 59 height 23
type input "12.00"
type input "7.42"
click at [1200, 386] on input "2.38" at bounding box center [1200, 391] width 59 height 23
type input "3.00"
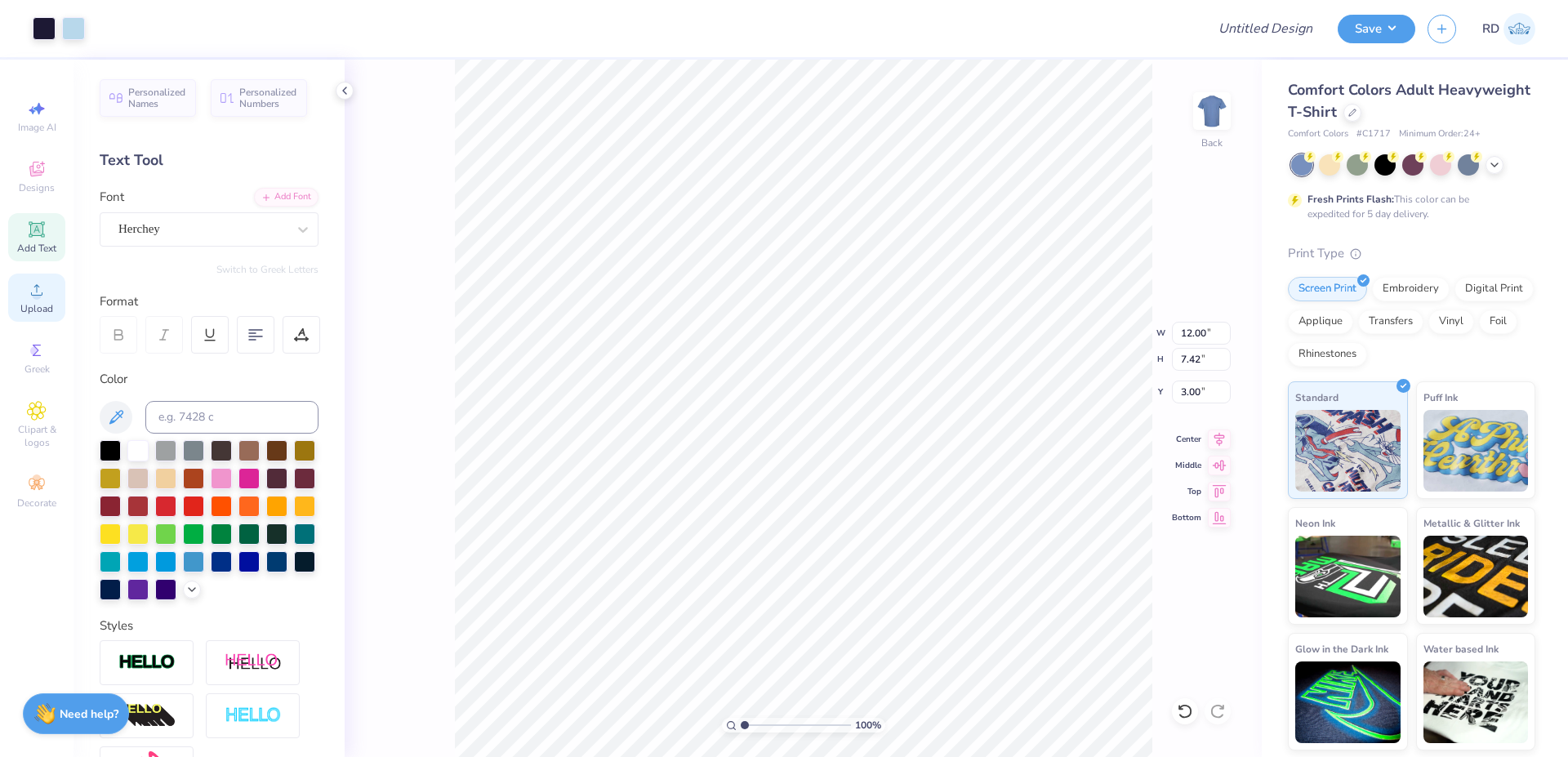
click at [41, 298] on icon at bounding box center [37, 290] width 20 height 20
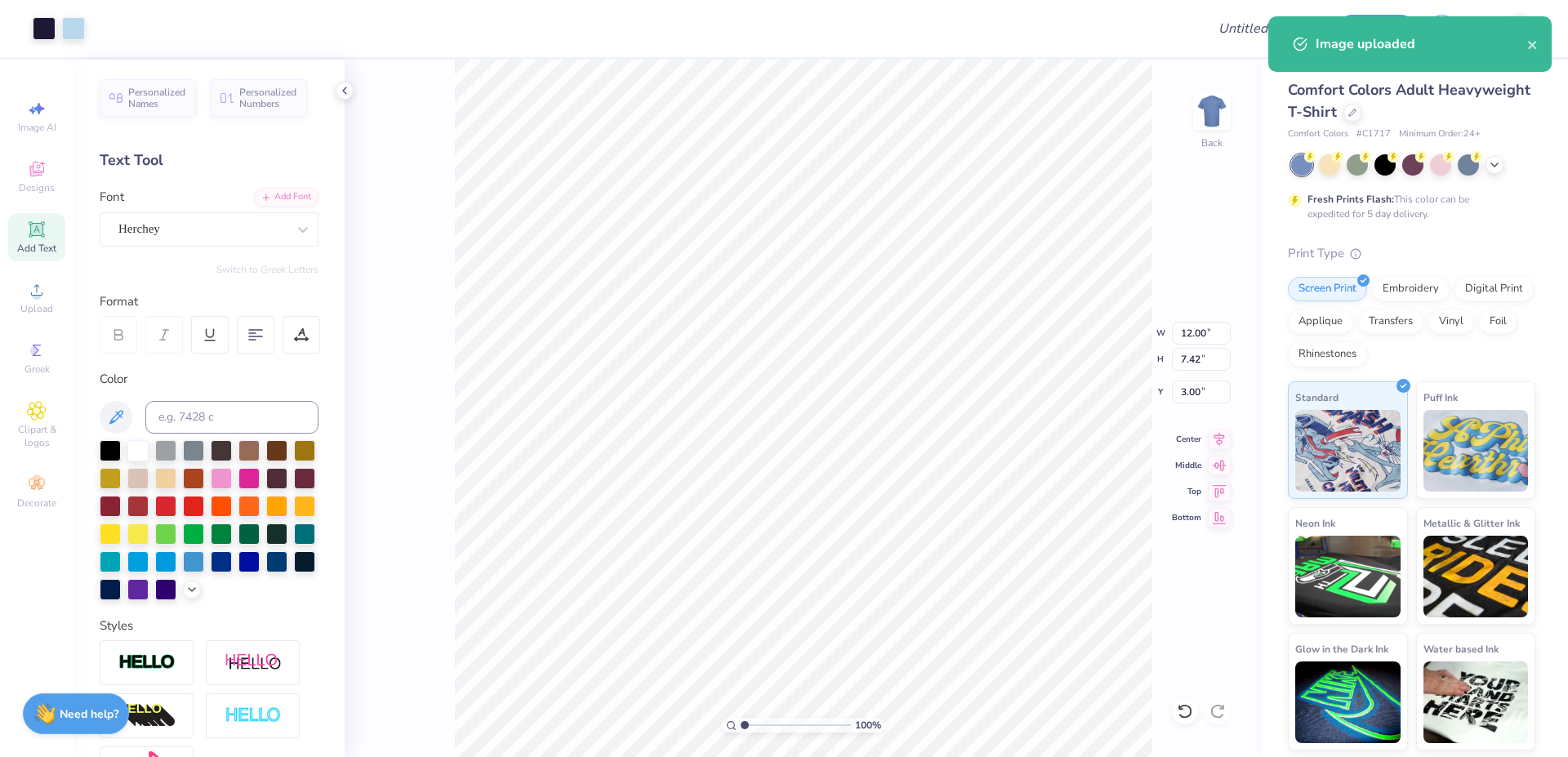
type input "14.17"
type input "8.77"
type input "8.11"
click at [1201, 335] on input "14.17" at bounding box center [1200, 333] width 59 height 23
type input "12.00"
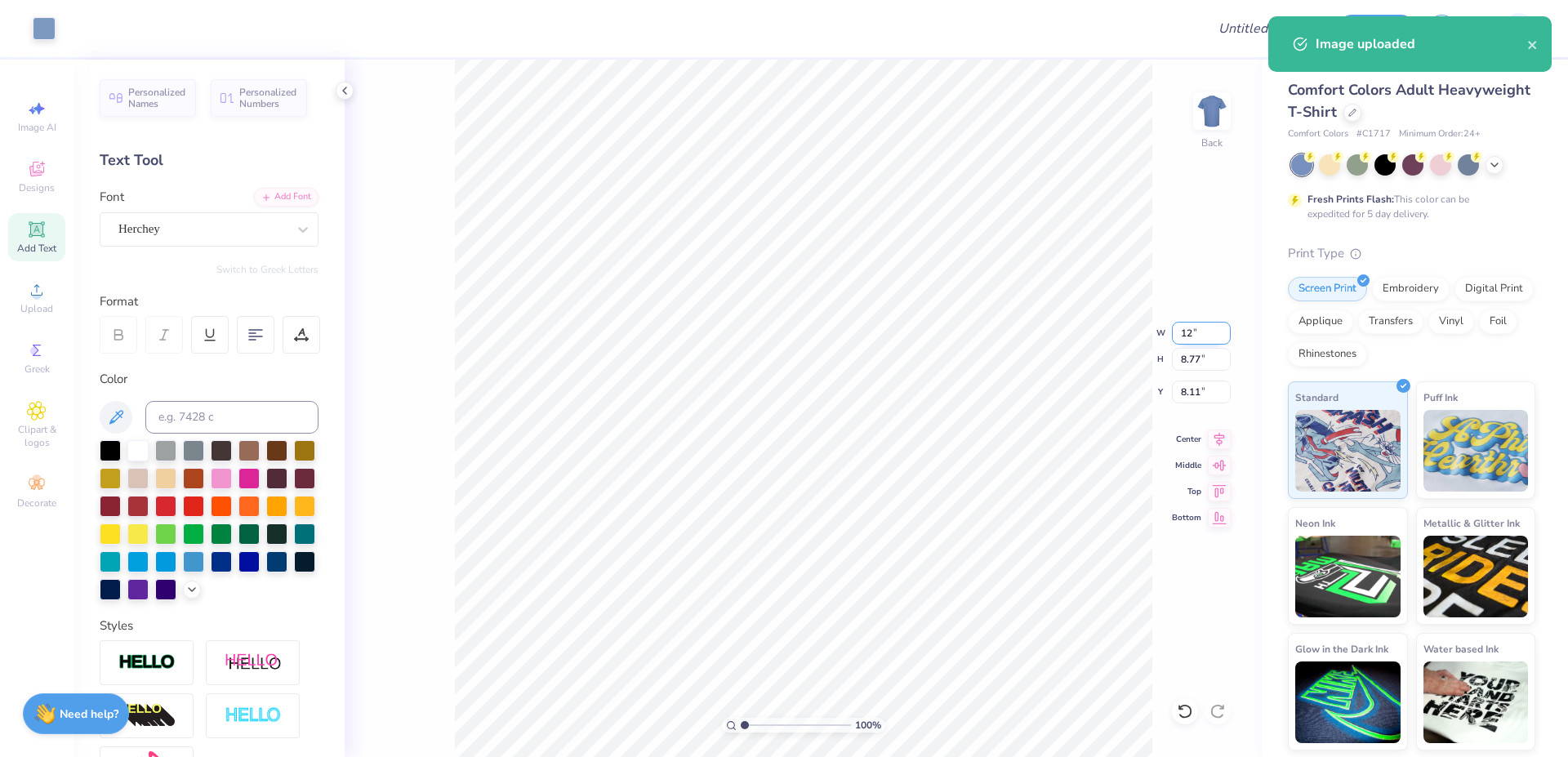
type input "7.43"
click at [1197, 387] on input "8.79" at bounding box center [1200, 391] width 59 height 23
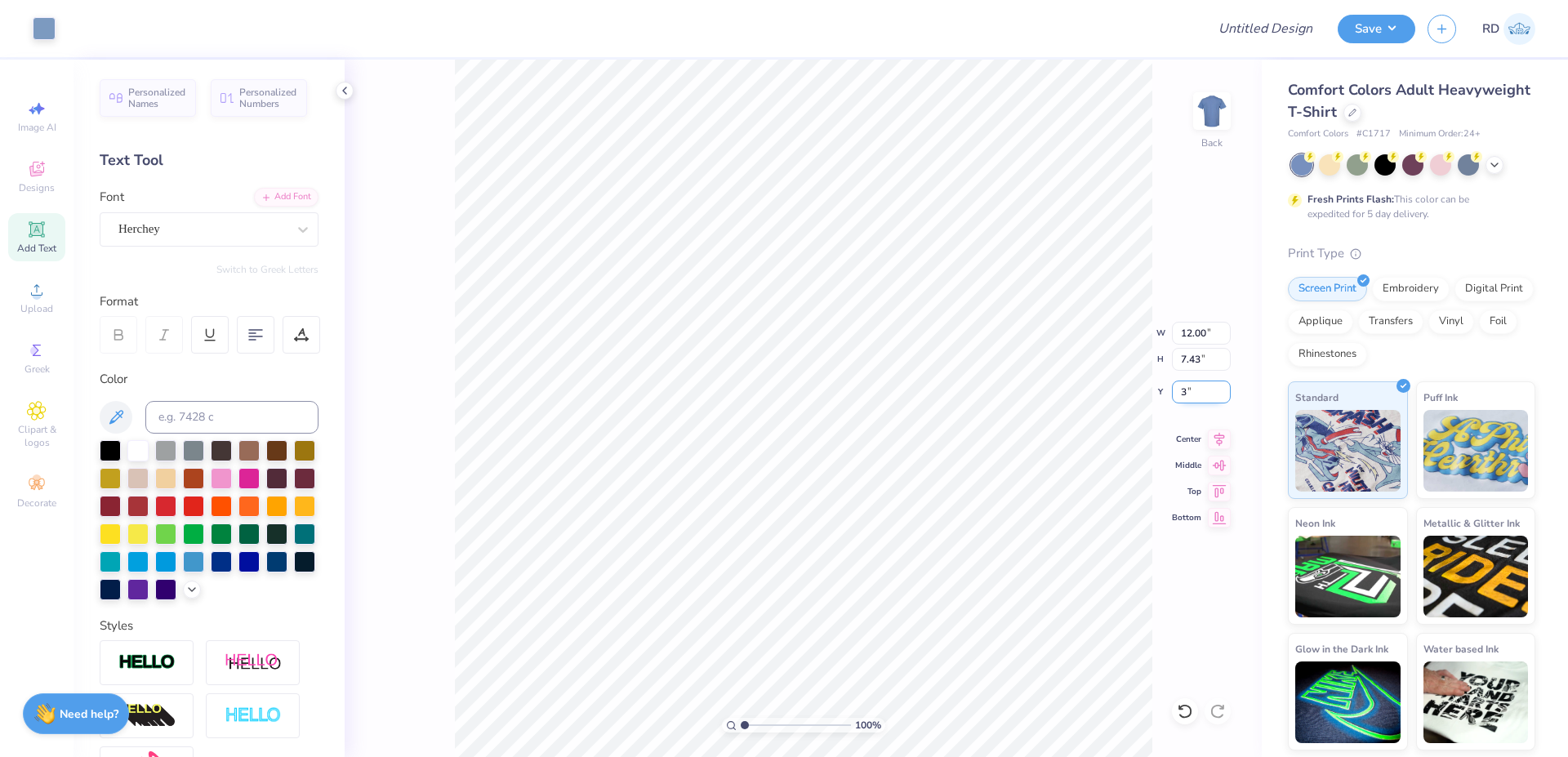
type input "3.00"
click at [1221, 433] on icon at bounding box center [1219, 437] width 23 height 20
type input "1"
drag, startPoint x: 755, startPoint y: 726, endPoint x: 738, endPoint y: 732, distance: 18.0
click at [740, 732] on input "range" at bounding box center [795, 725] width 110 height 15
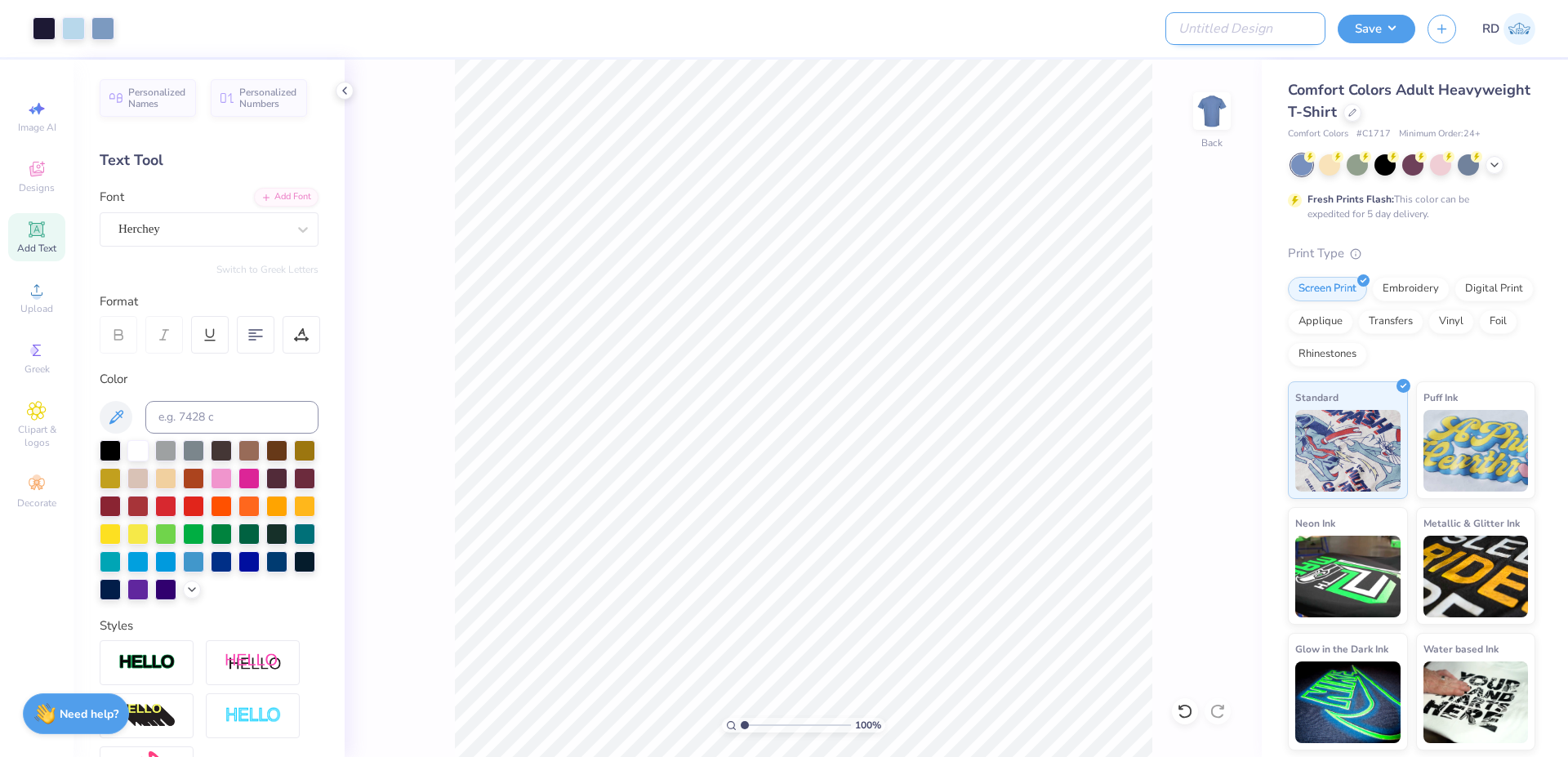
click at [1251, 26] on input "Design Title" at bounding box center [1245, 28] width 160 height 33
paste input "FPS239928"
type input "FPS239928"
click at [1370, 25] on button "Save" at bounding box center [1376, 25] width 77 height 28
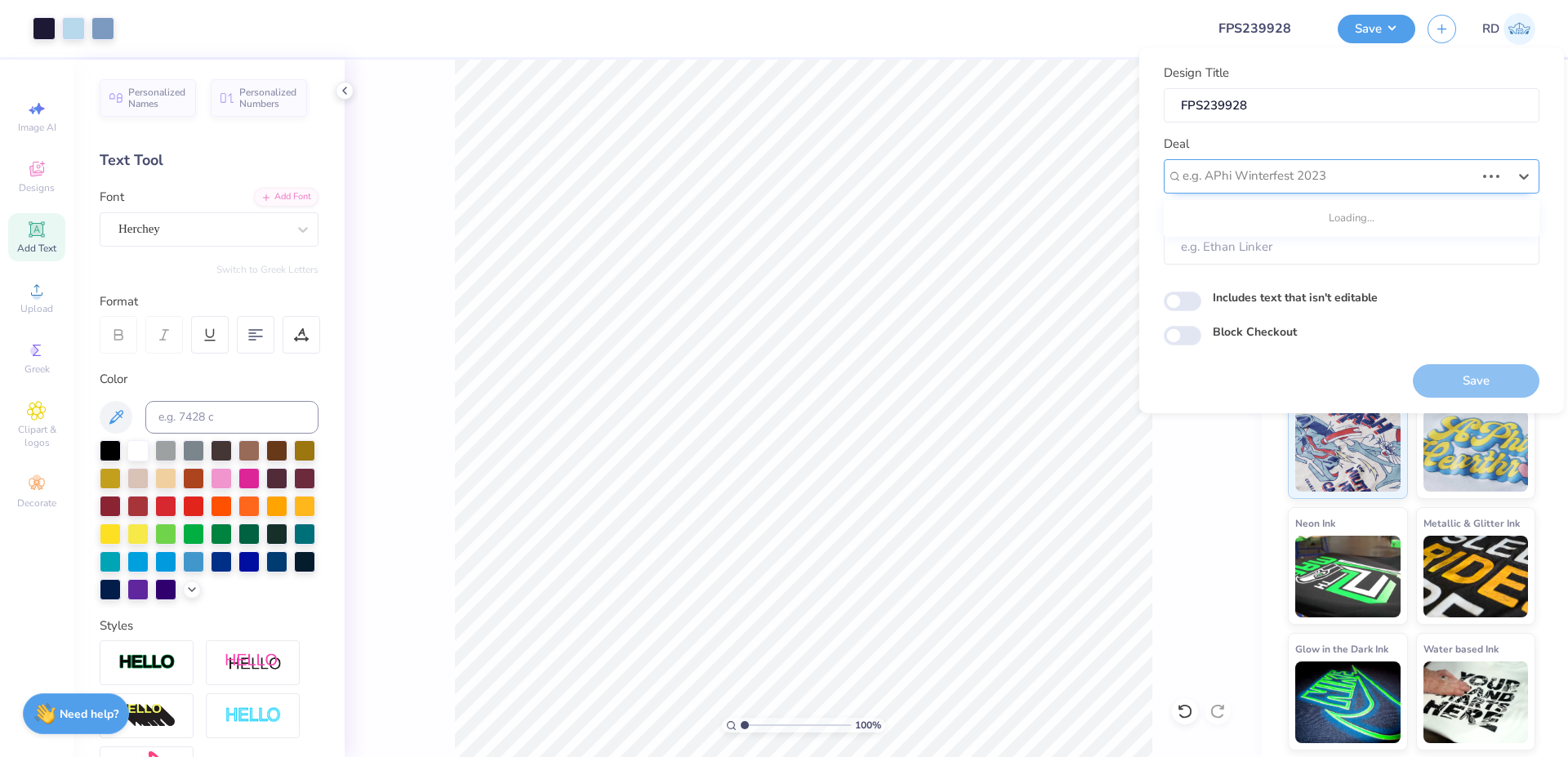
click at [1221, 168] on div at bounding box center [1328, 176] width 292 height 22
click at [1297, 230] on div "Design Tool Gallery" at bounding box center [1352, 221] width 363 height 27
type input "gallery"
type input "Design Tool Gallery User"
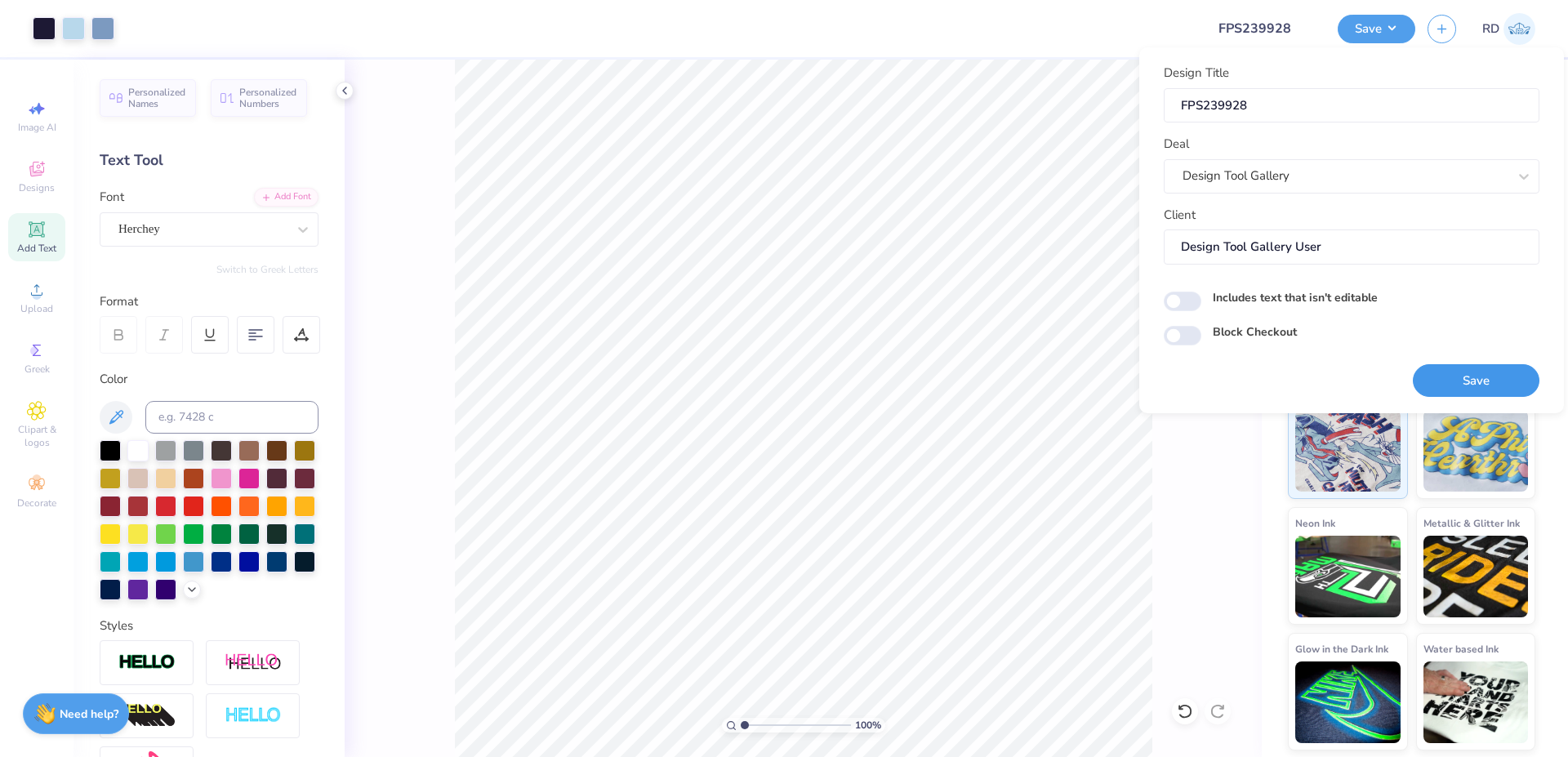
click at [1460, 375] on button "Save" at bounding box center [1475, 380] width 126 height 34
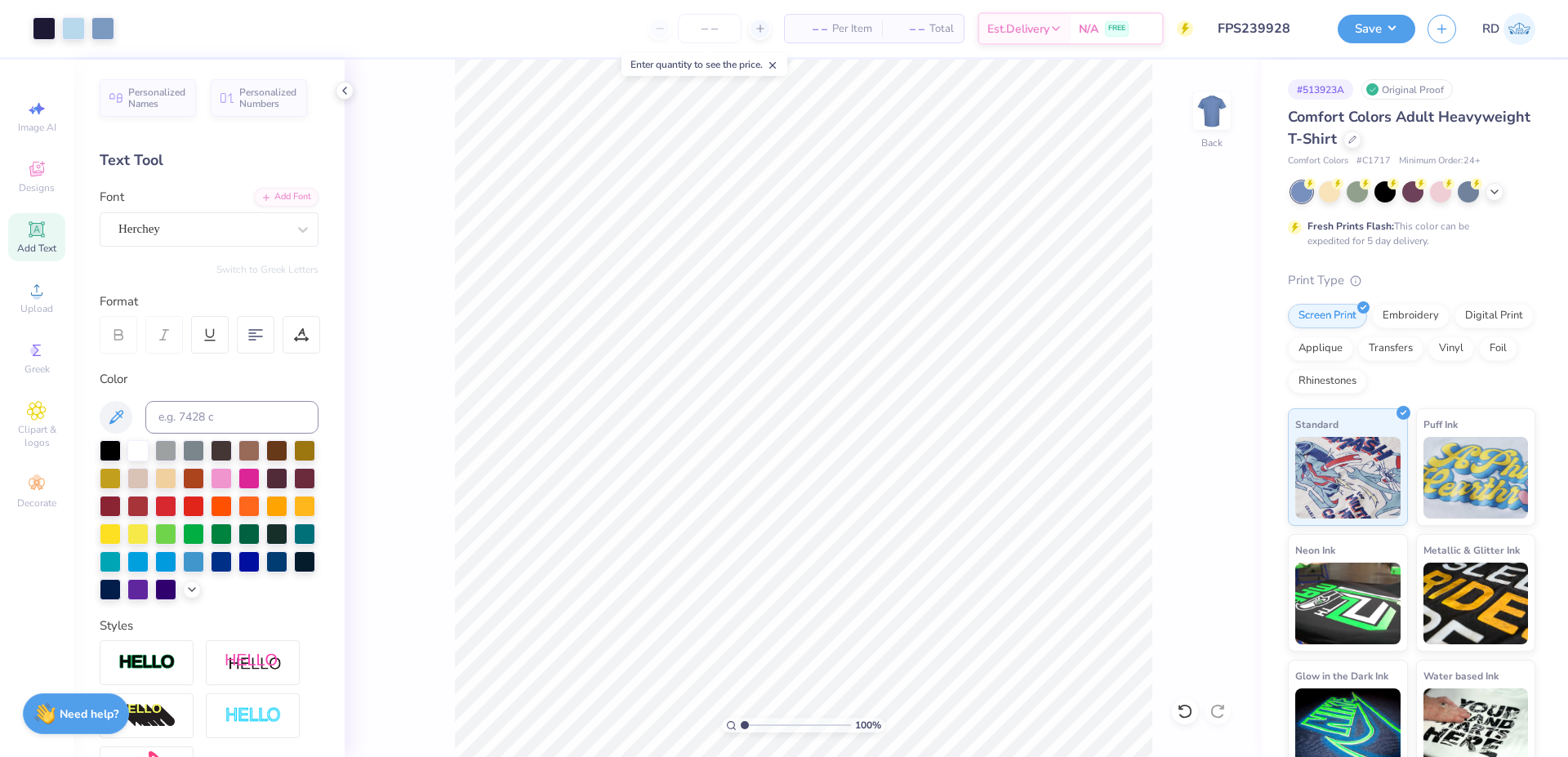
click at [1387, 54] on div "Save RD" at bounding box center [1453, 28] width 230 height 57
click at [1379, 27] on button "Save" at bounding box center [1376, 25] width 77 height 28
